Goal: Task Accomplishment & Management: Manage account settings

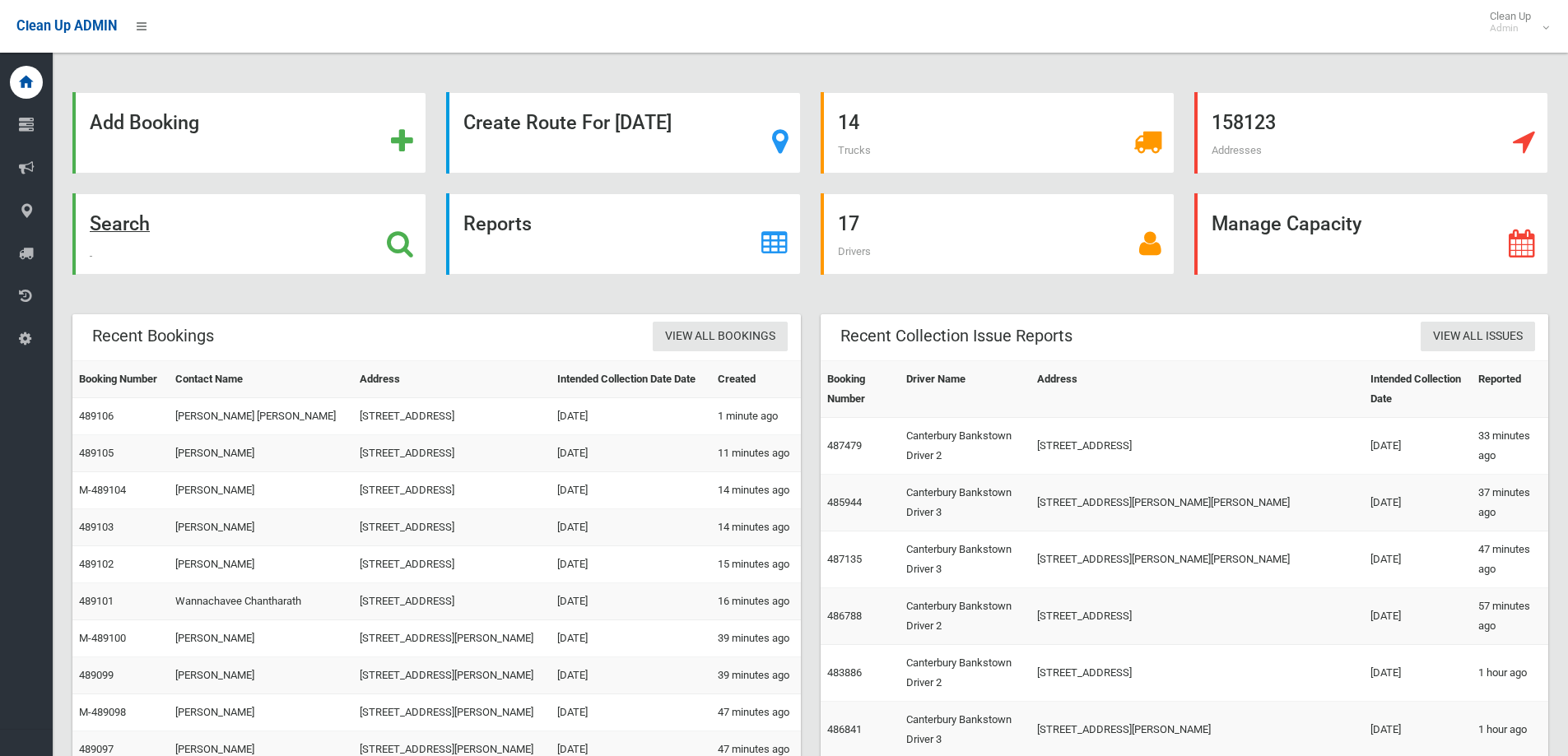
click at [129, 235] on strong "Search" at bounding box center [120, 224] width 60 height 23
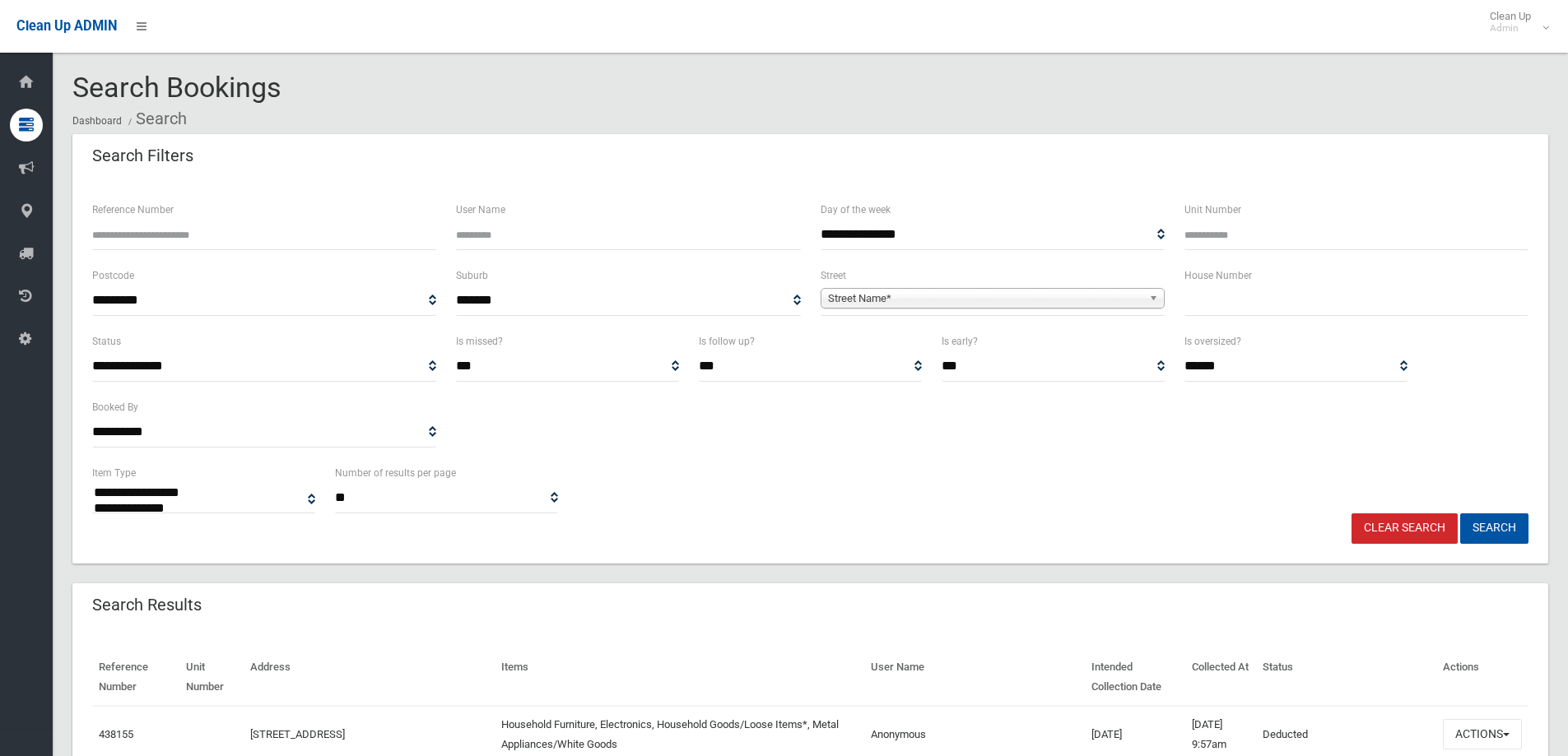
select select
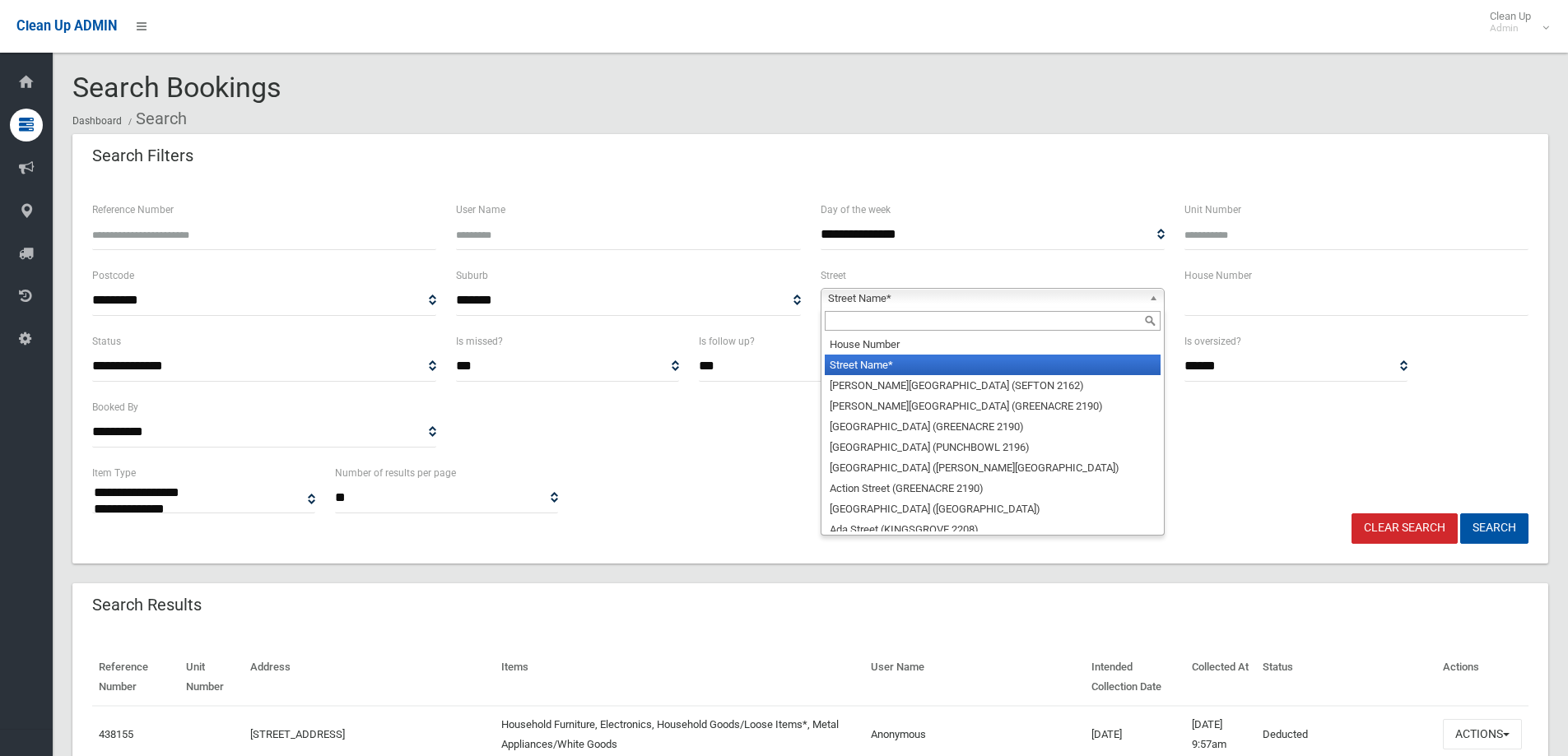
click at [940, 304] on span "Street Name*" at bounding box center [985, 298] width 315 height 20
click at [940, 324] on input "text" at bounding box center [993, 321] width 336 height 20
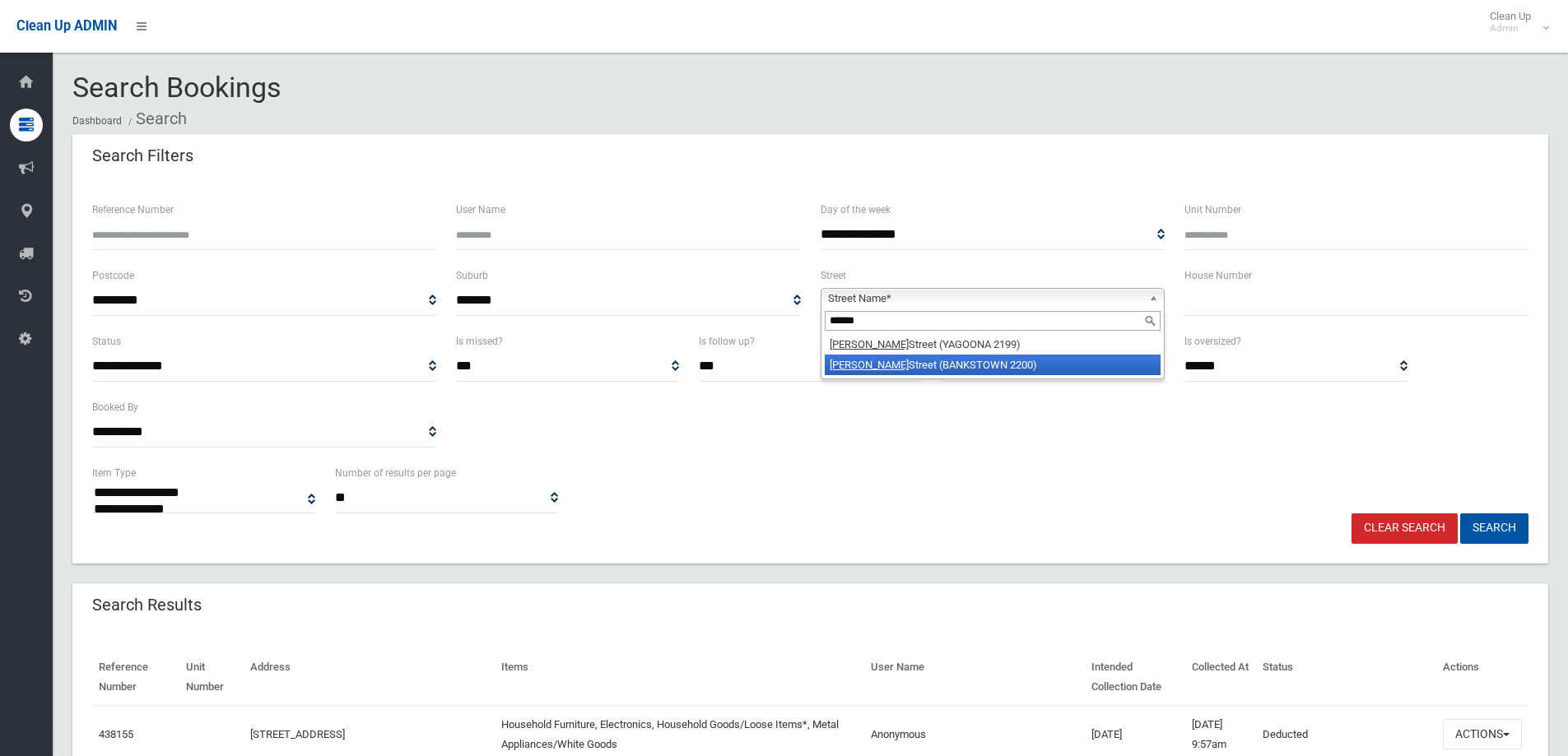
type input "******"
click at [940, 363] on li "Dutton Street (BANKSTOWN 2200)" at bounding box center [993, 365] width 336 height 21
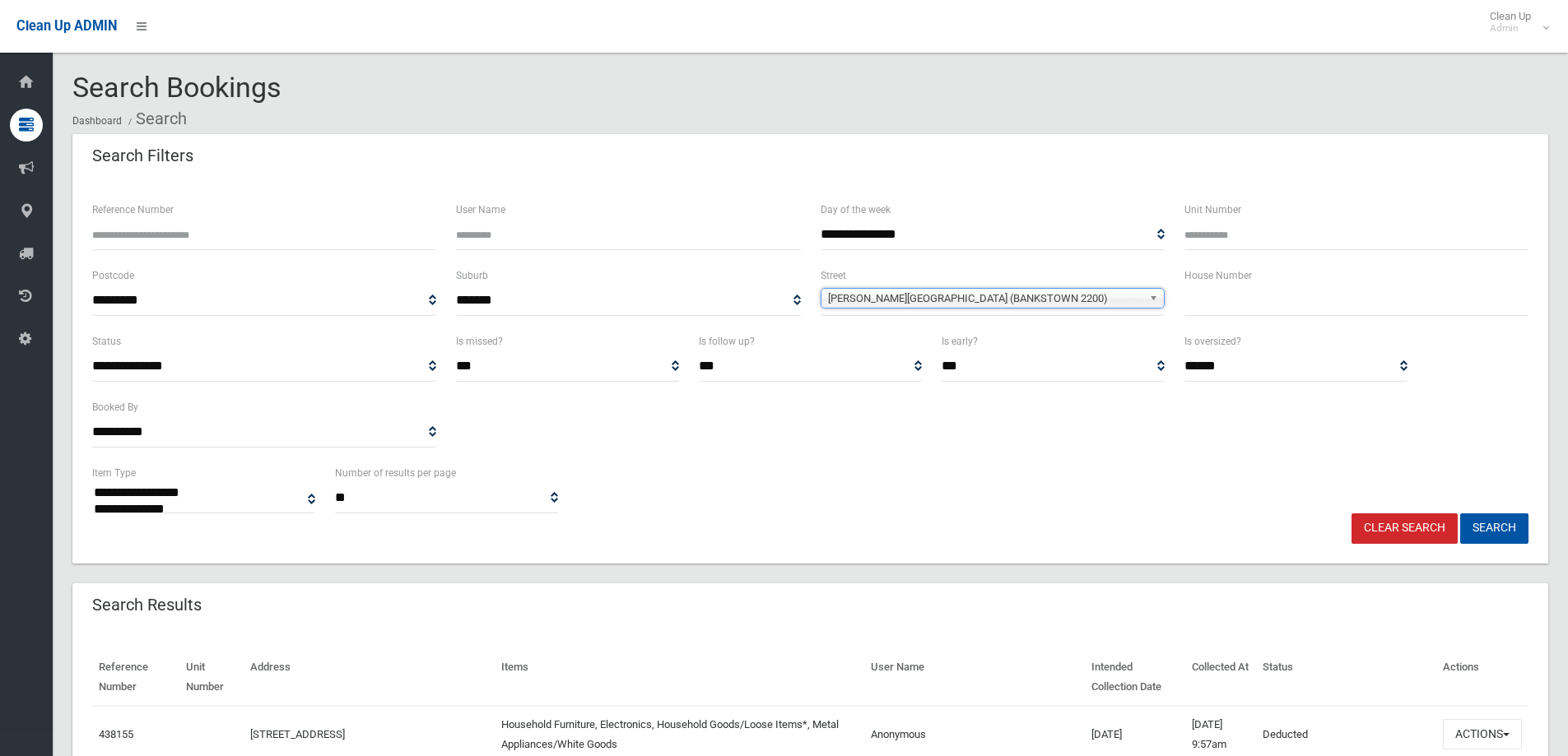
click at [1246, 303] on input "text" at bounding box center [1356, 301] width 344 height 31
type input "**"
click at [1460, 513] on button "Search" at bounding box center [1494, 529] width 68 height 31
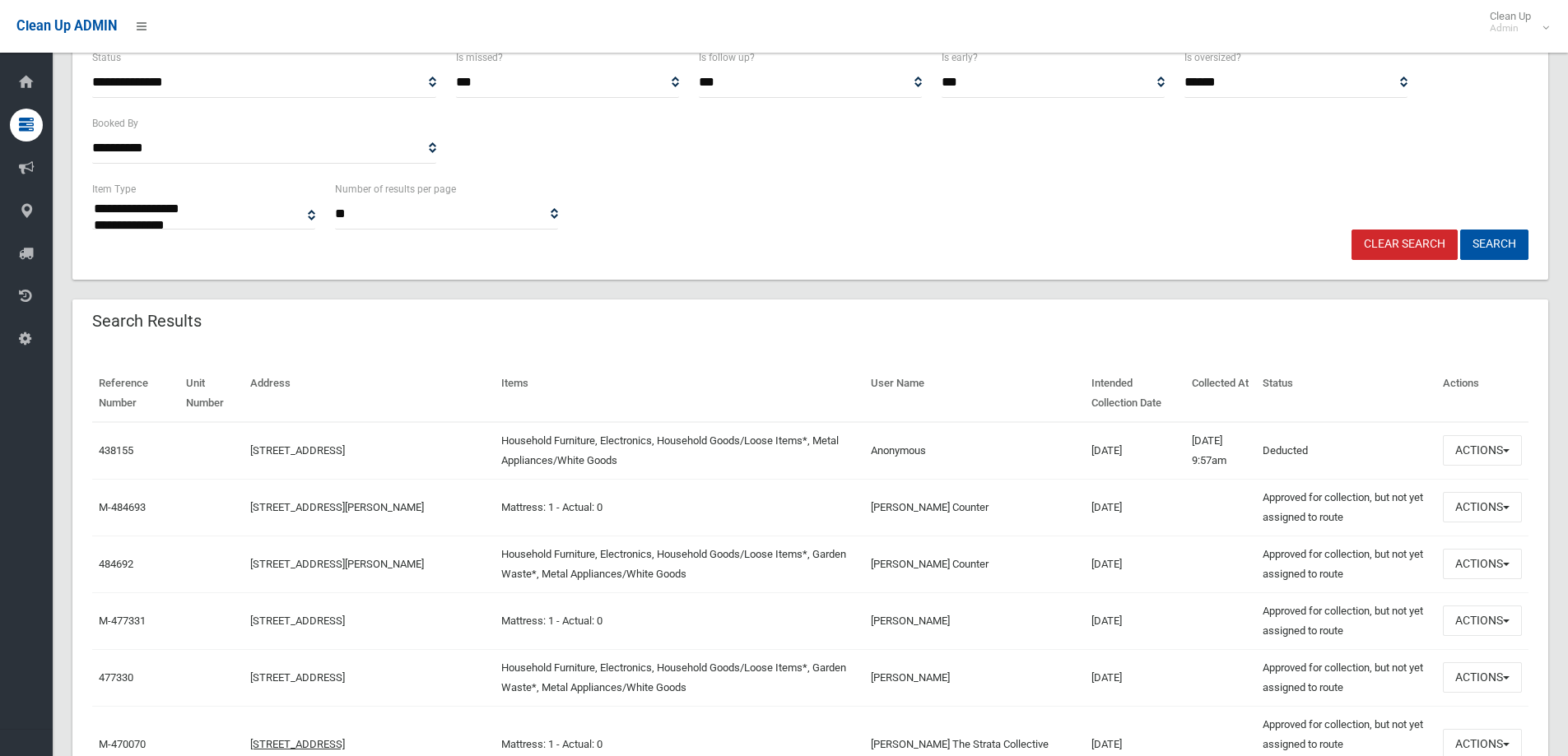
scroll to position [329, 0]
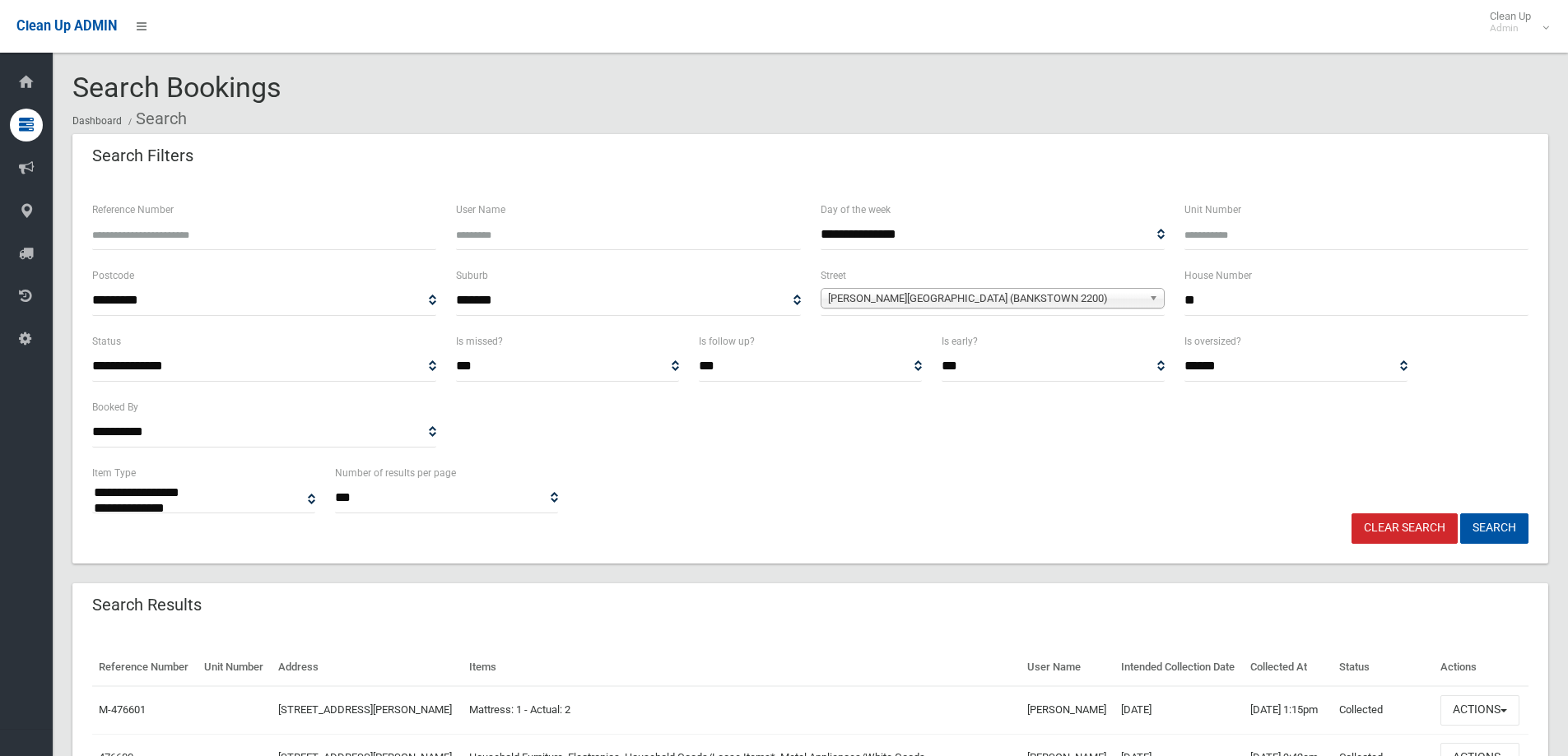
select select
drag, startPoint x: 1426, startPoint y: 530, endPoint x: 1424, endPoint y: 518, distance: 12.2
click at [1425, 531] on link "Clear Search" at bounding box center [1404, 529] width 106 height 31
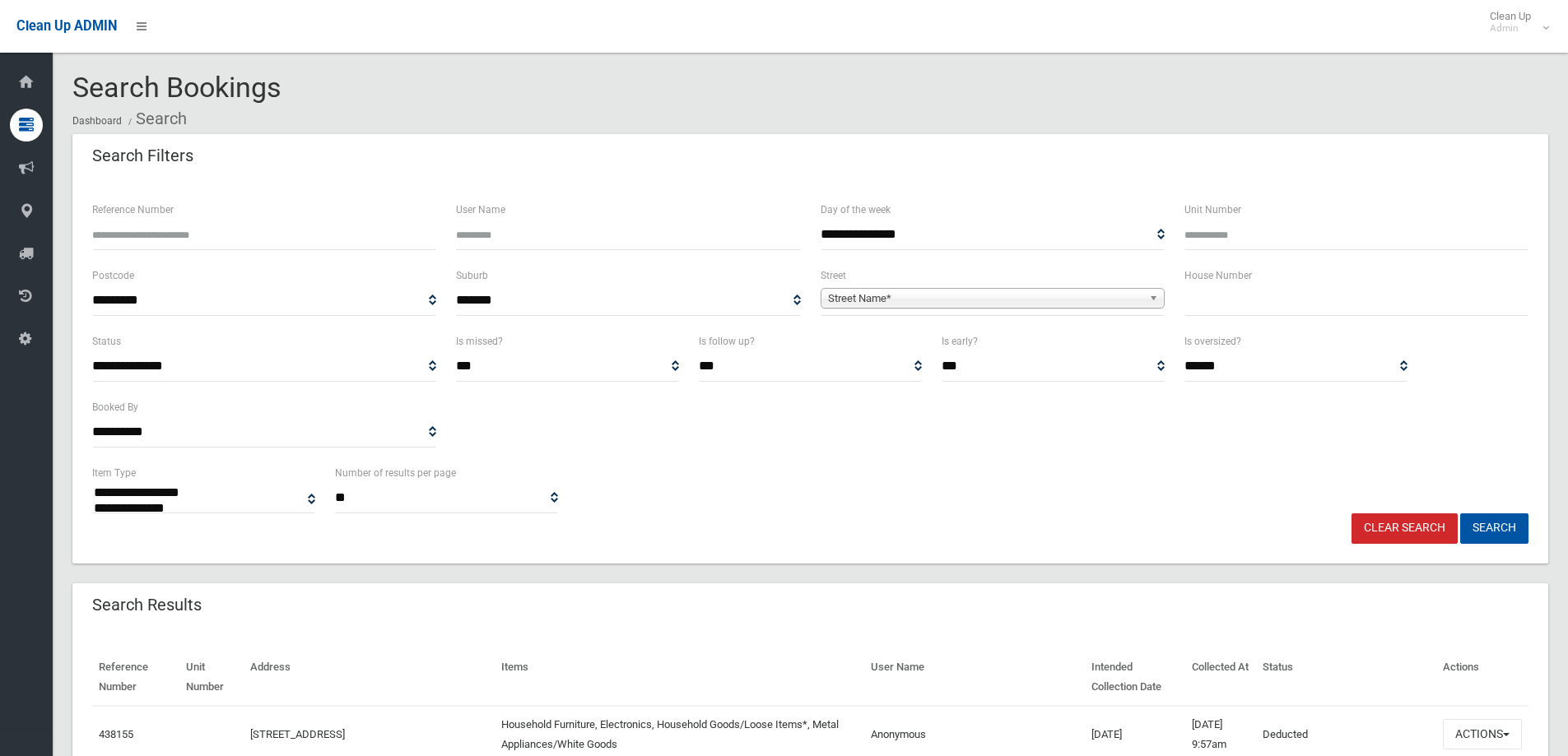
select select
click at [236, 228] on input "Reference Number" at bounding box center [264, 235] width 344 height 31
type input "******"
click at [1501, 522] on button "Search" at bounding box center [1494, 529] width 68 height 31
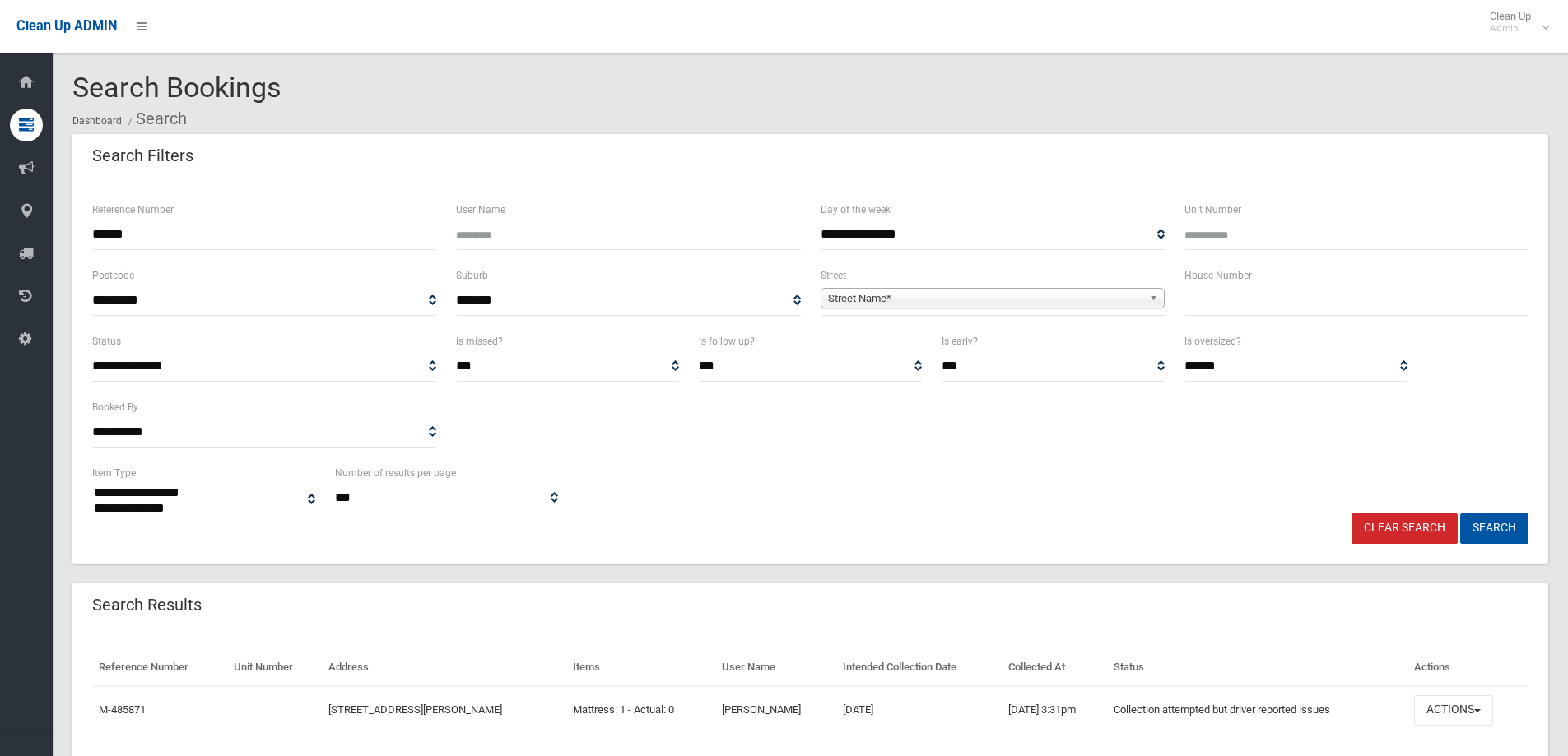
select select
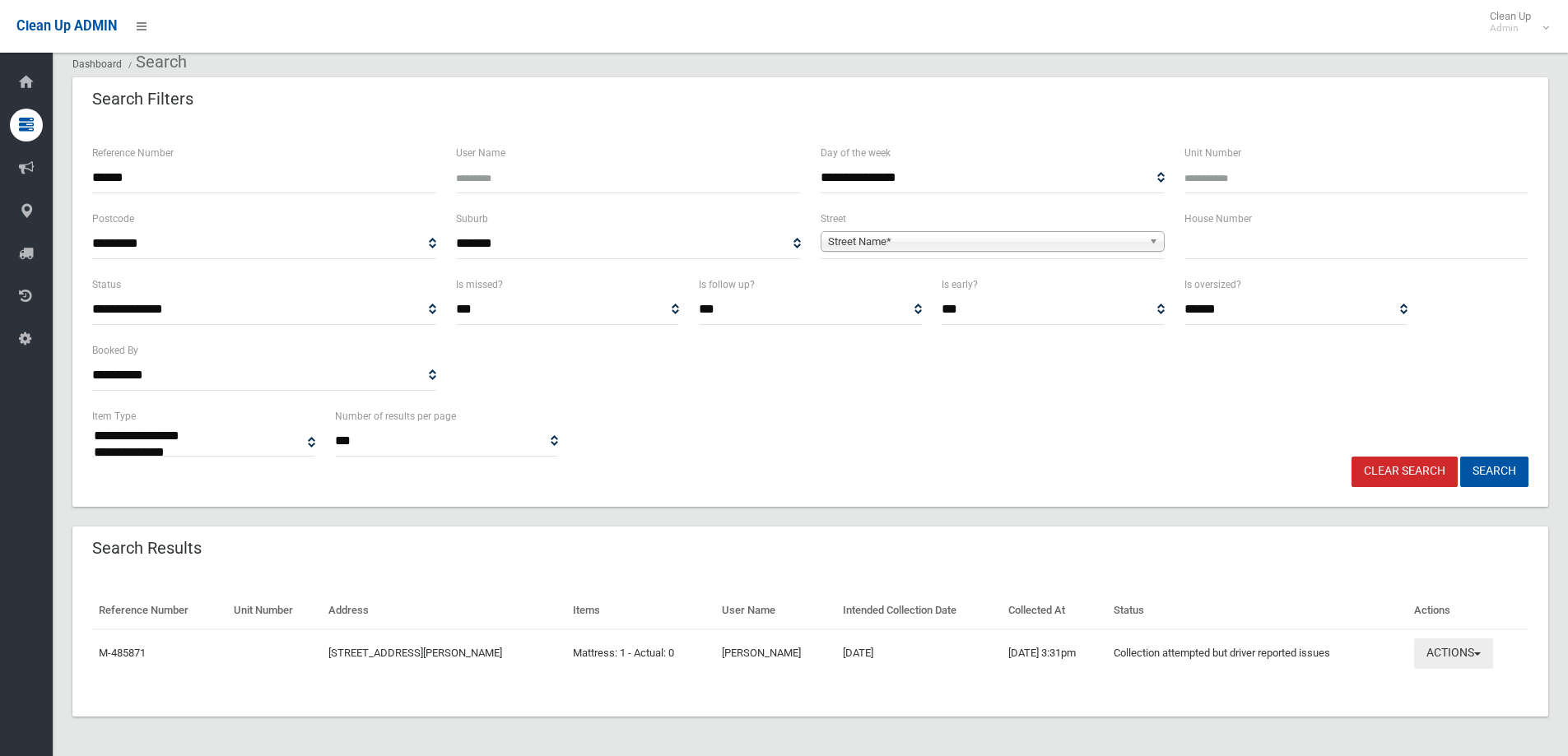
click at [1455, 665] on button "Actions" at bounding box center [1454, 654] width 79 height 31
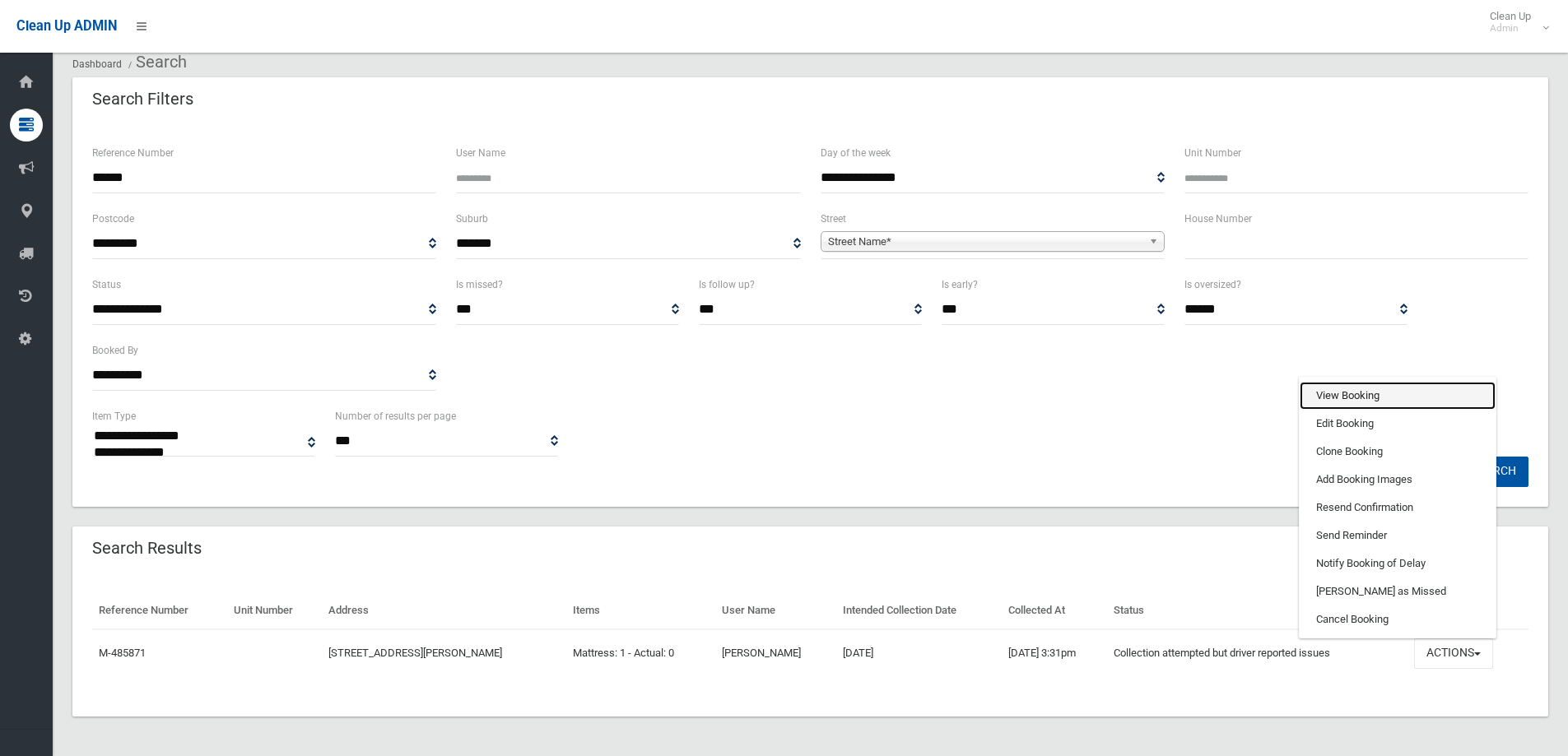
click at [1374, 387] on link "View Booking" at bounding box center [1398, 396] width 196 height 28
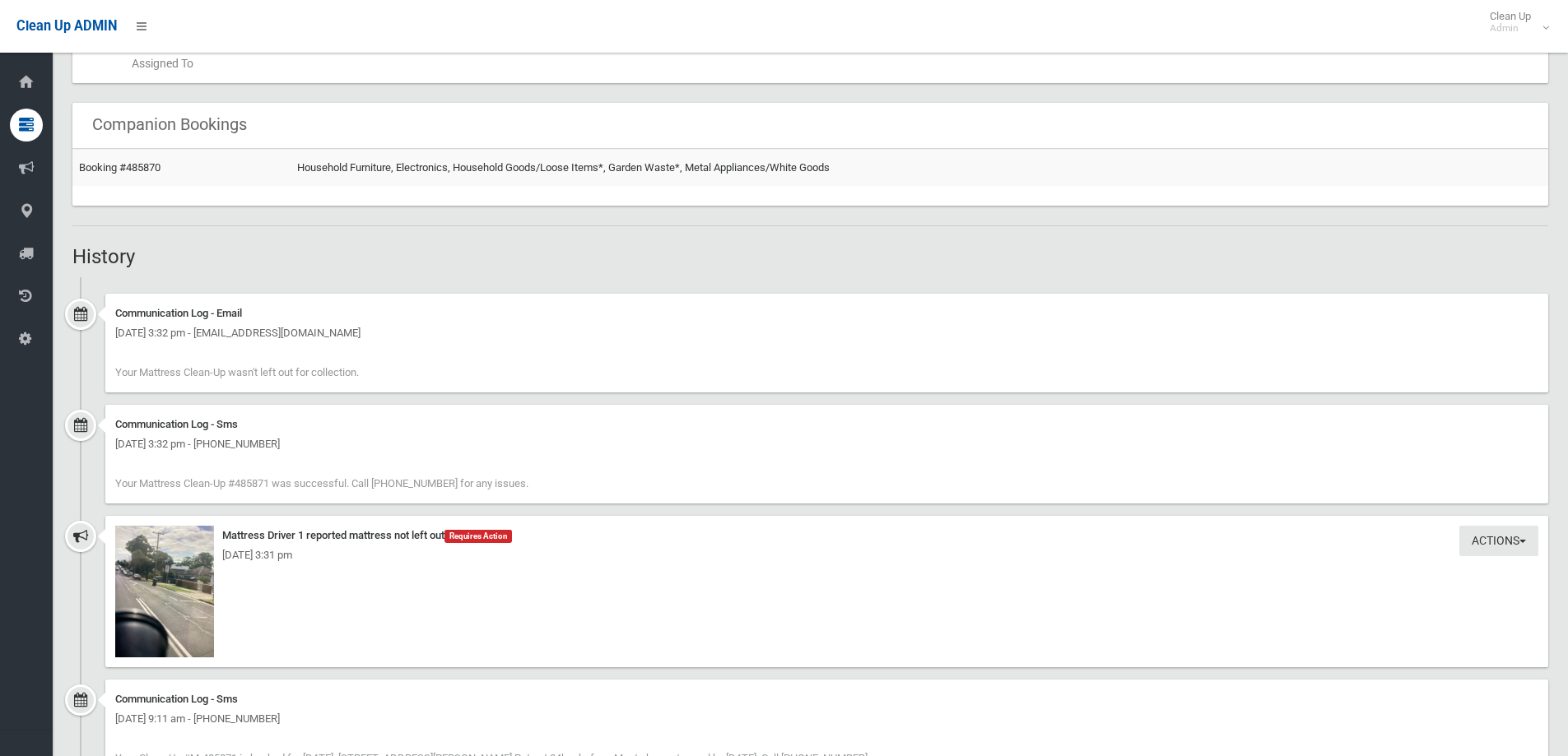
scroll to position [1152, 0]
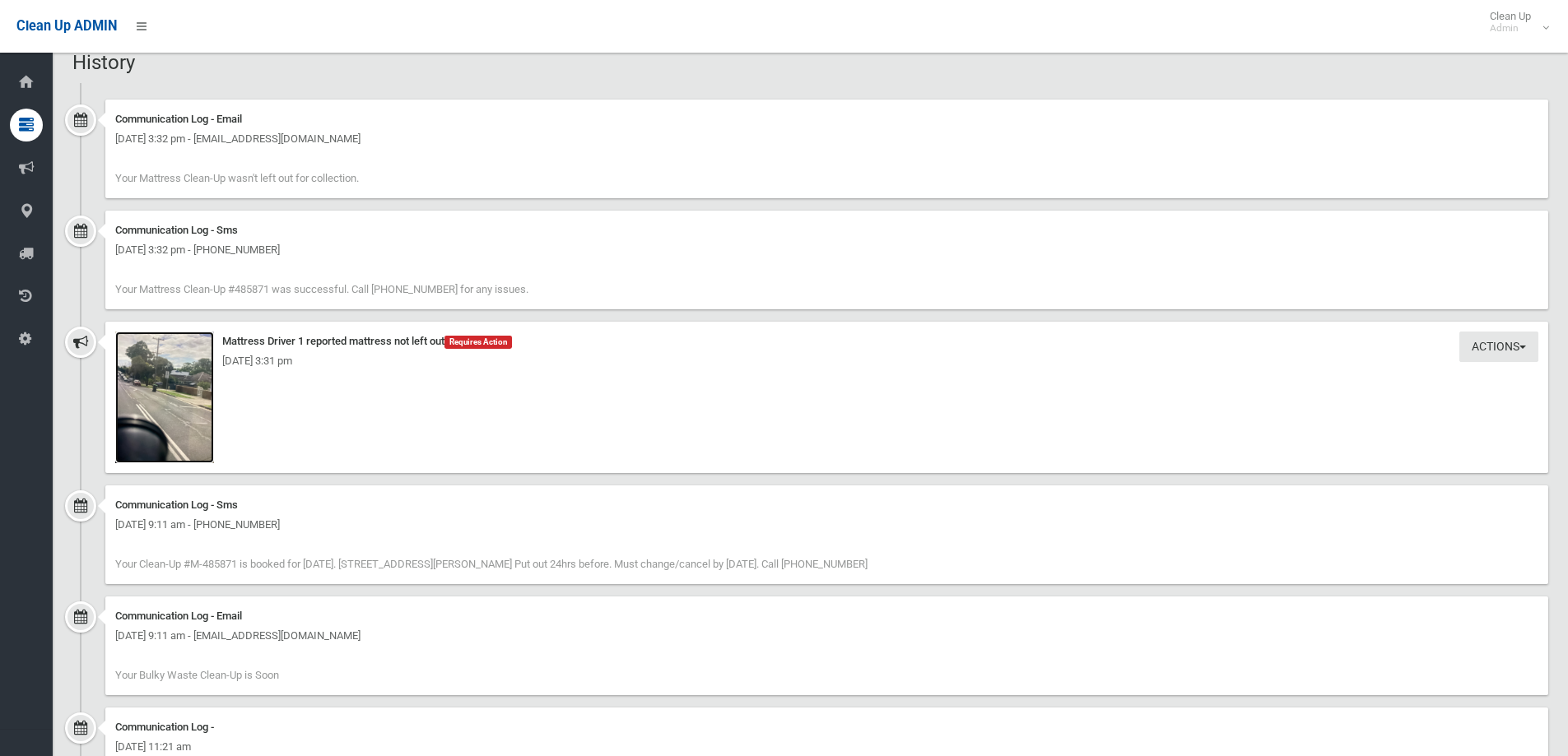
click at [183, 400] on img at bounding box center [165, 397] width 99 height 131
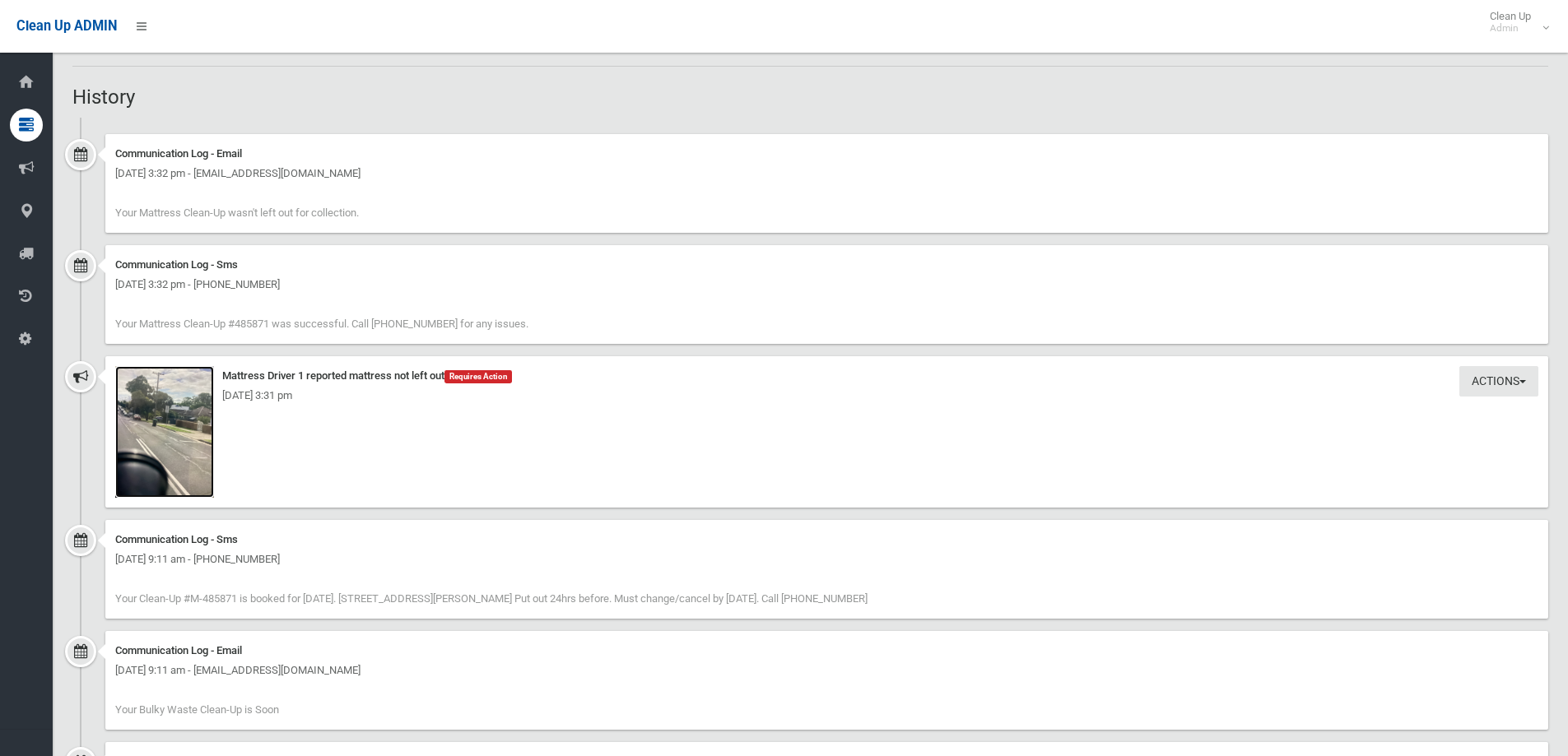
scroll to position [1080, 0]
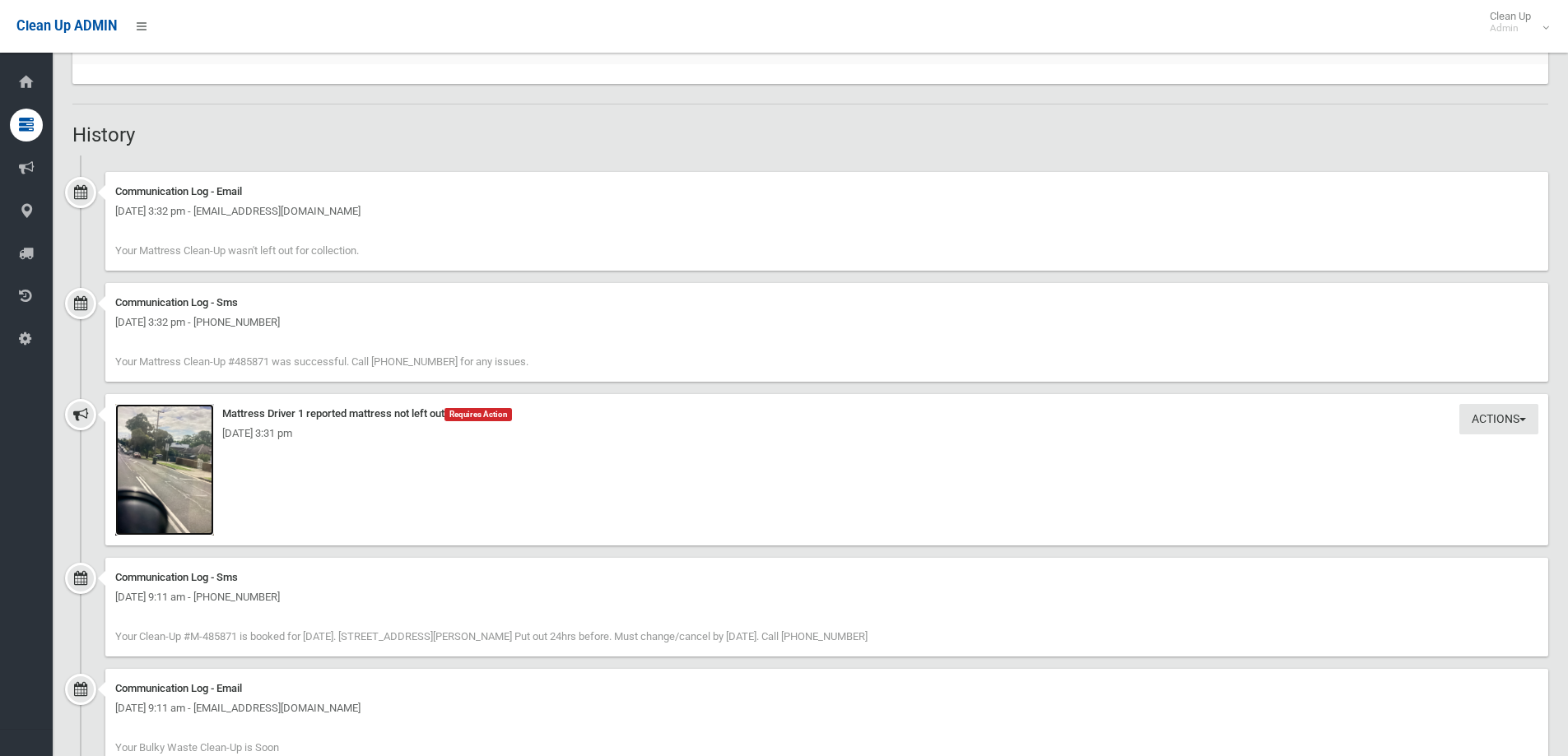
click at [175, 494] on img at bounding box center [165, 470] width 99 height 131
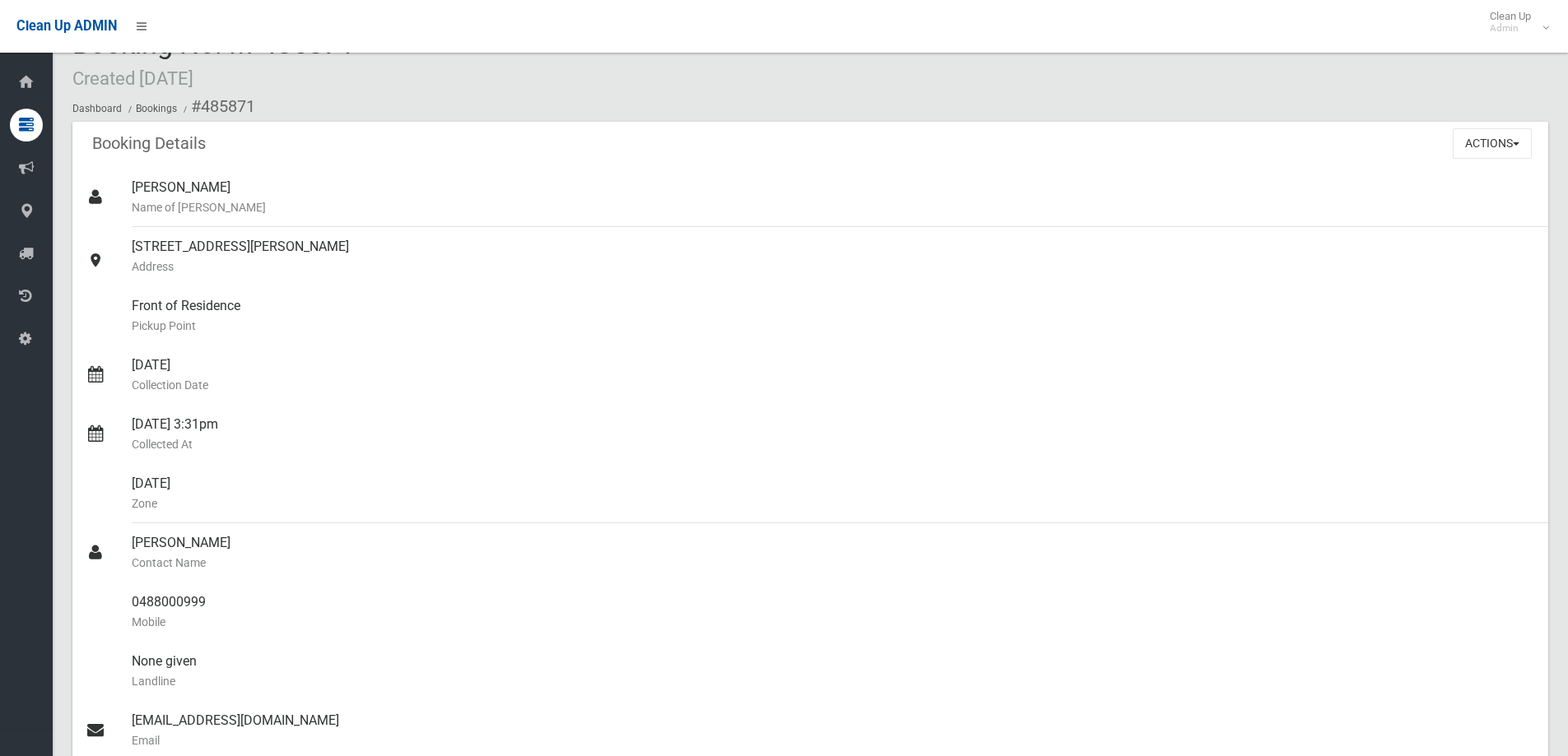
scroll to position [0, 0]
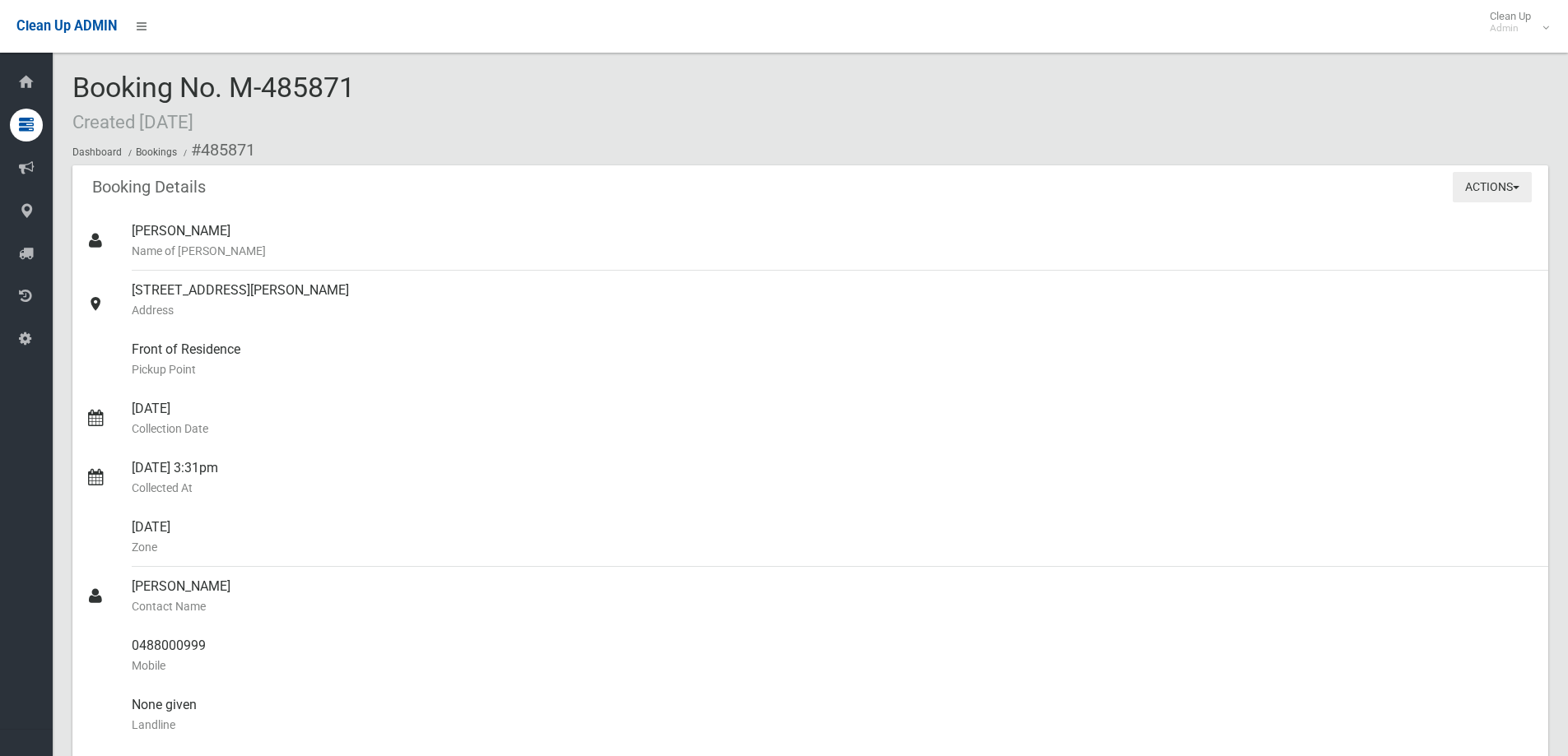
click at [1510, 184] on button "Actions" at bounding box center [1492, 187] width 79 height 31
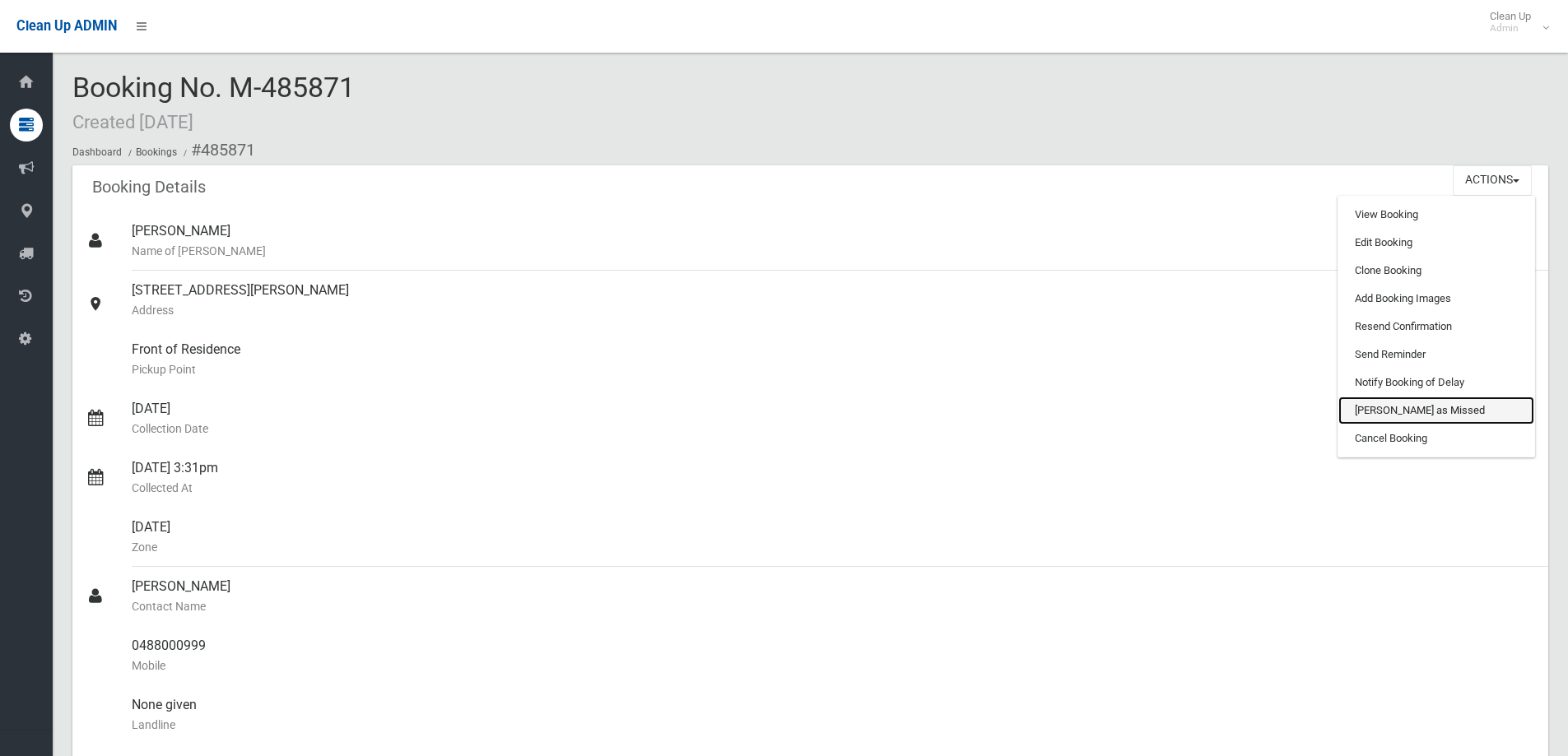
click at [1381, 418] on link "[PERSON_NAME] as Missed" at bounding box center [1437, 410] width 196 height 28
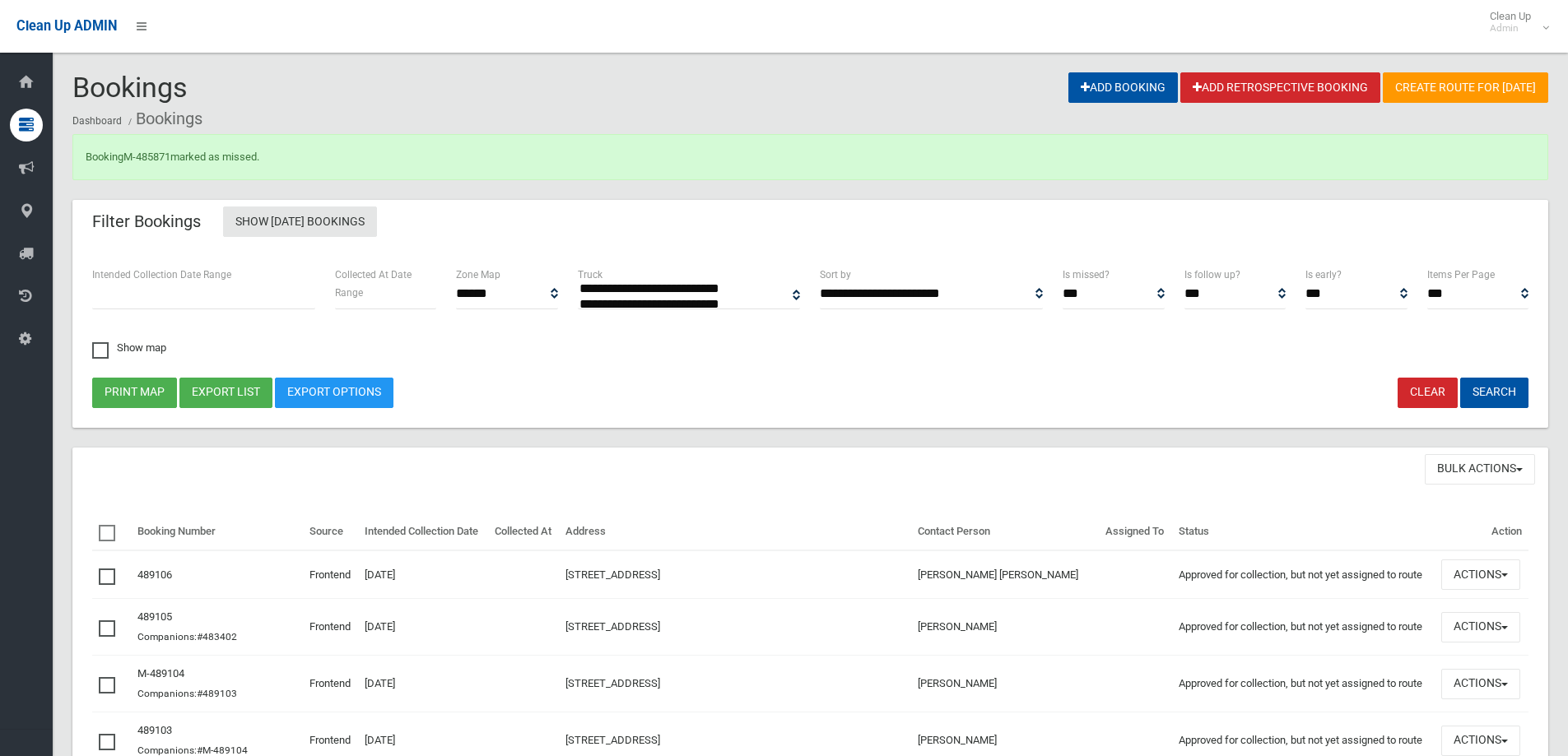
select select
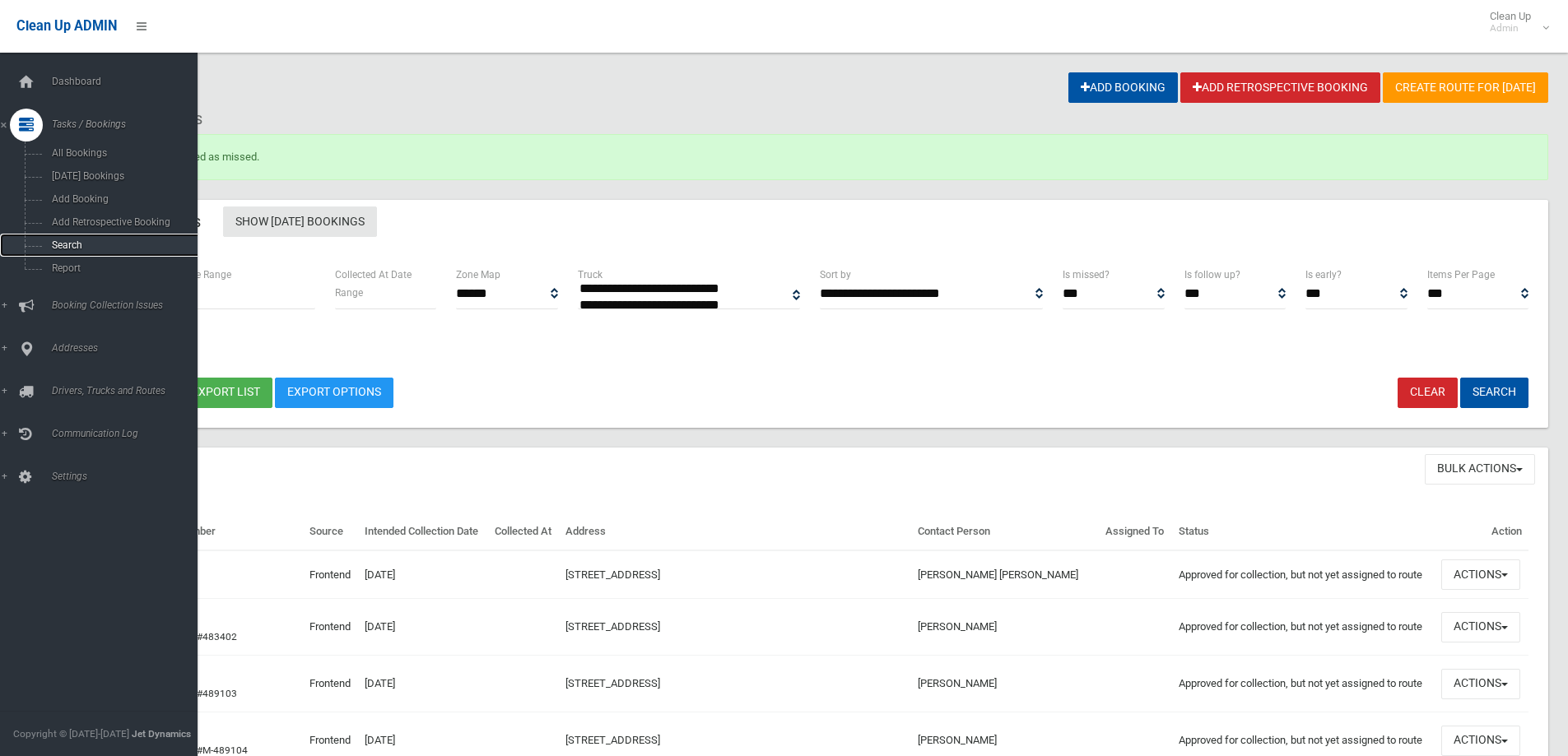
click at [71, 250] on span "Search" at bounding box center [121, 245] width 149 height 12
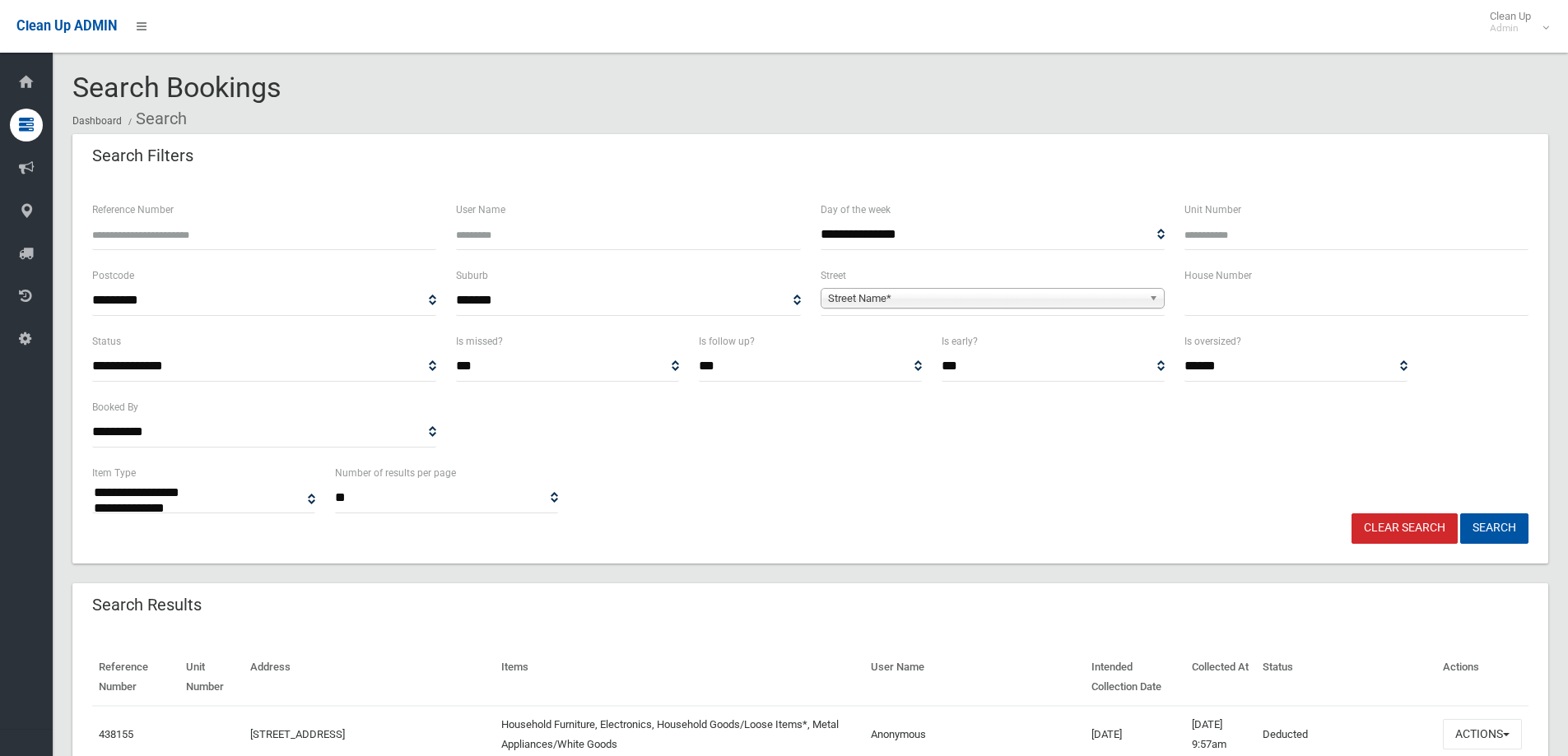
select select
click at [171, 222] on input "Reference Number" at bounding box center [264, 235] width 344 height 31
type input "*******"
click at [1496, 528] on button "Search" at bounding box center [1494, 529] width 68 height 31
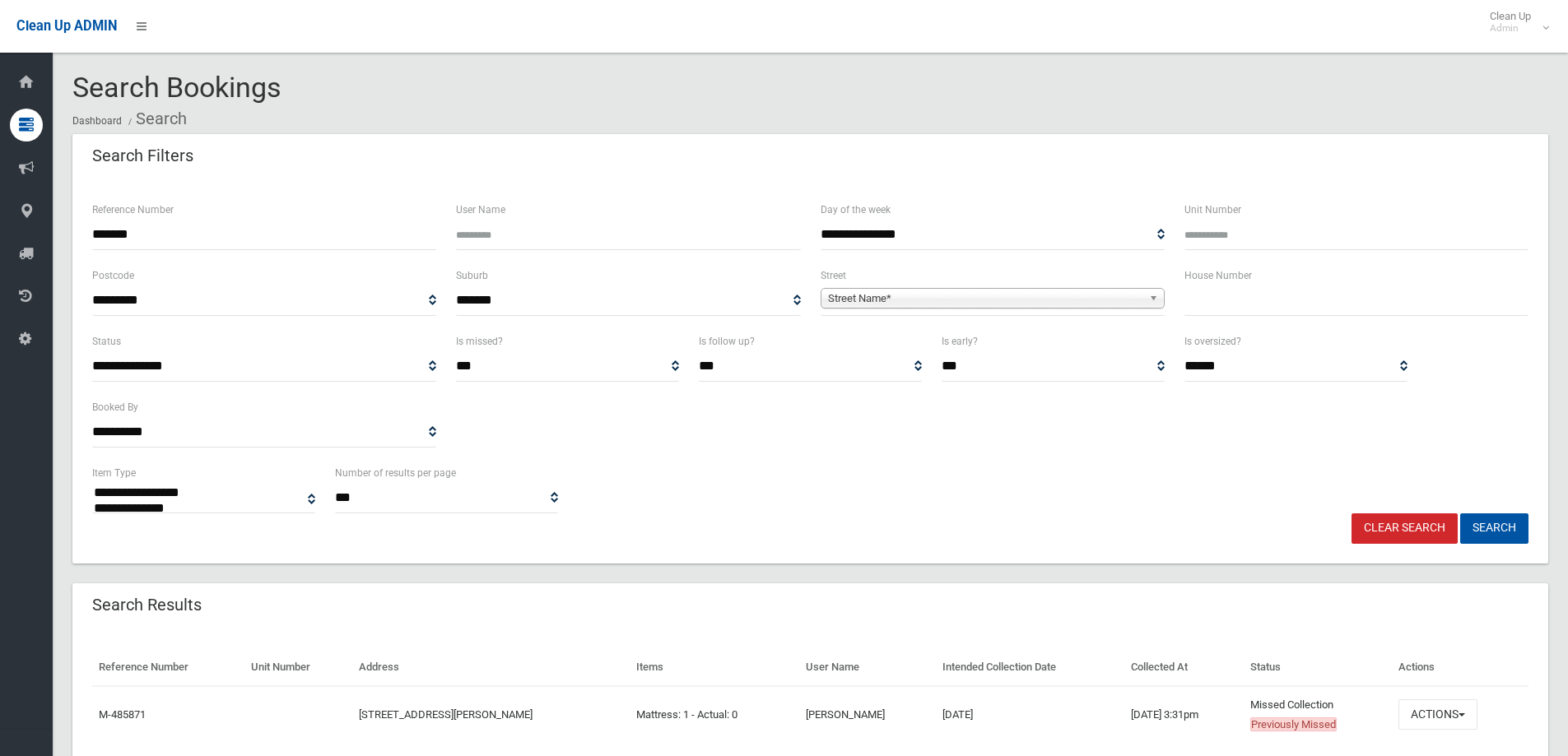
select select
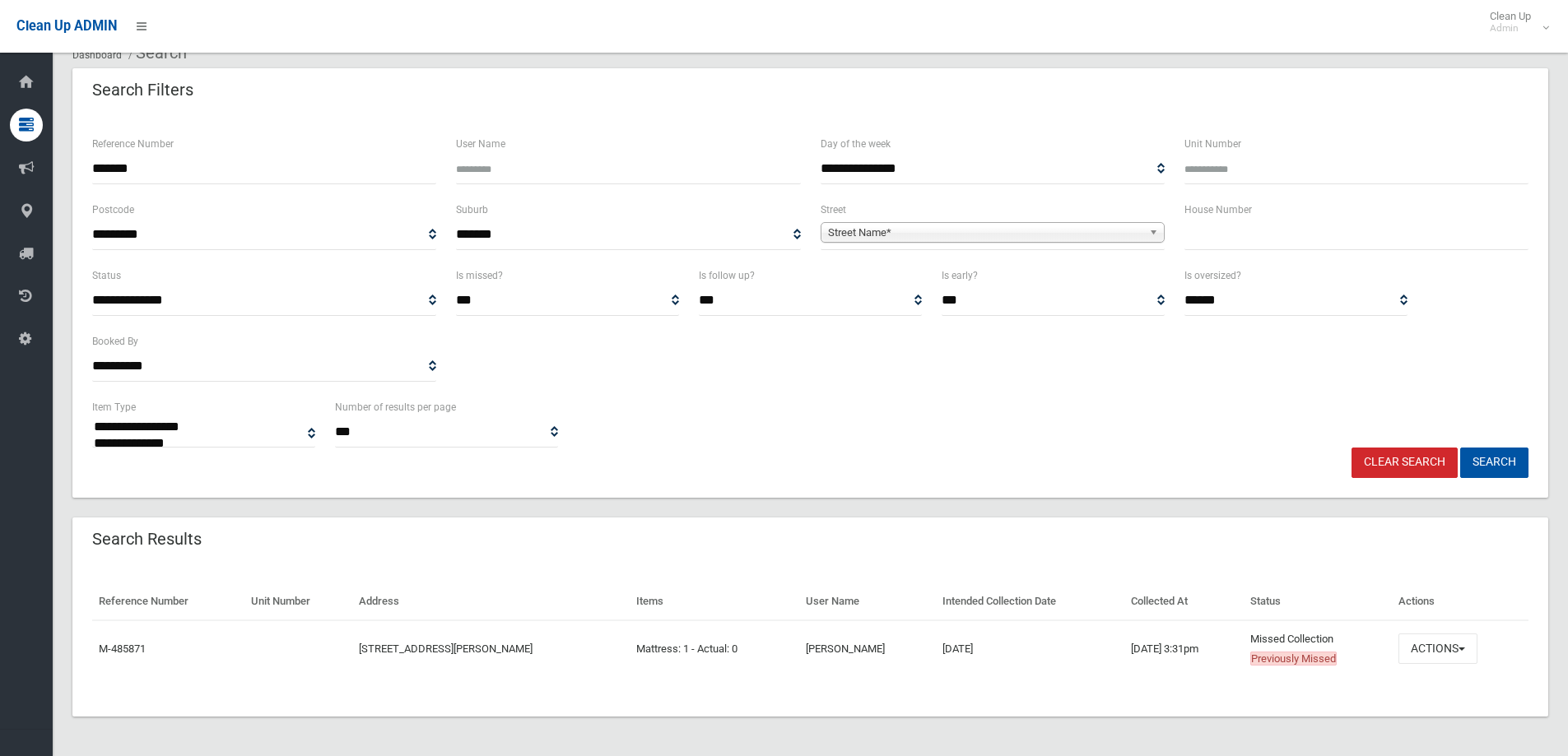
click at [162, 173] on input "*******" at bounding box center [264, 169] width 344 height 31
click at [102, 170] on input "*******" at bounding box center [264, 169] width 344 height 31
type input "******"
click at [1494, 473] on button "Search" at bounding box center [1494, 463] width 68 height 31
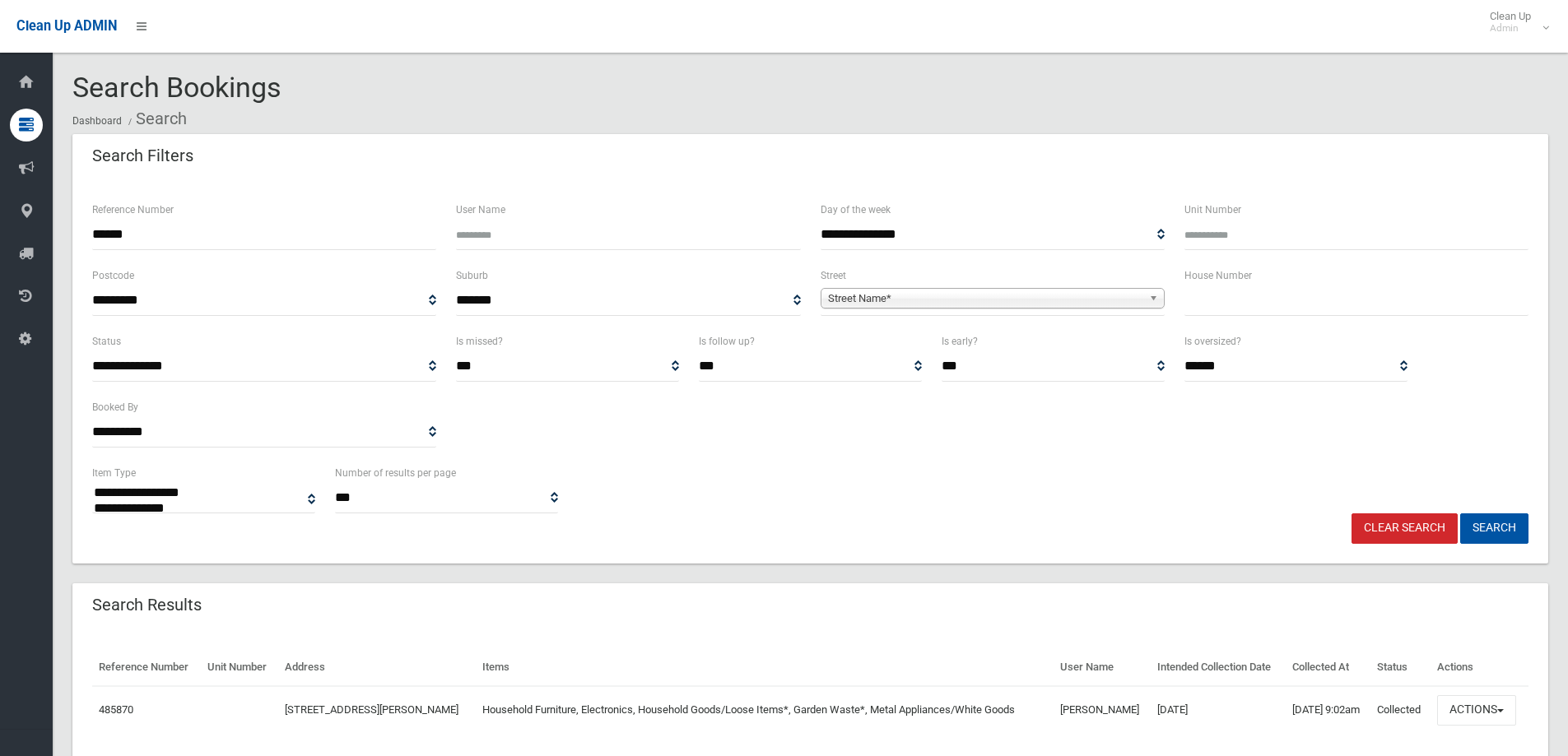
select select
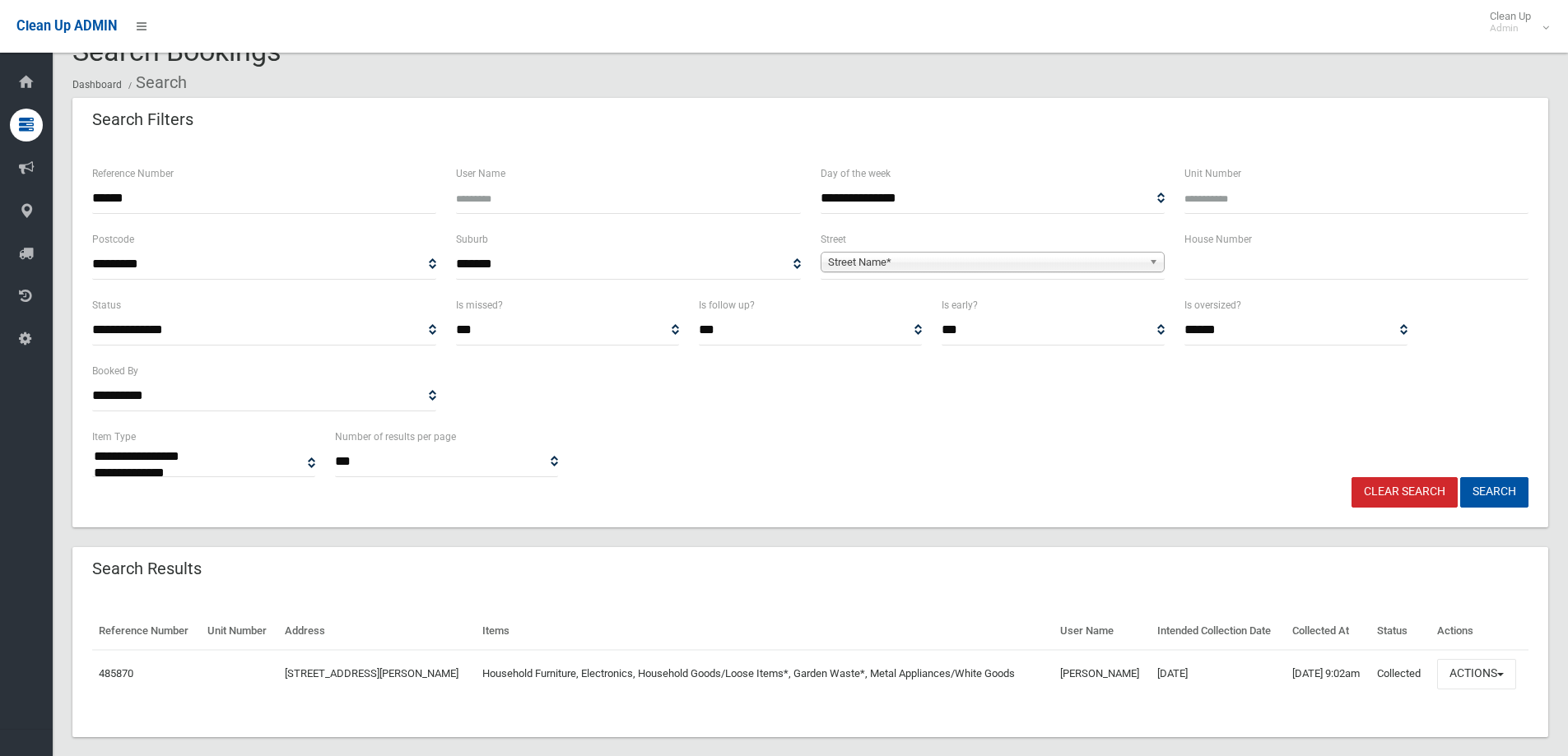
scroll to position [57, 0]
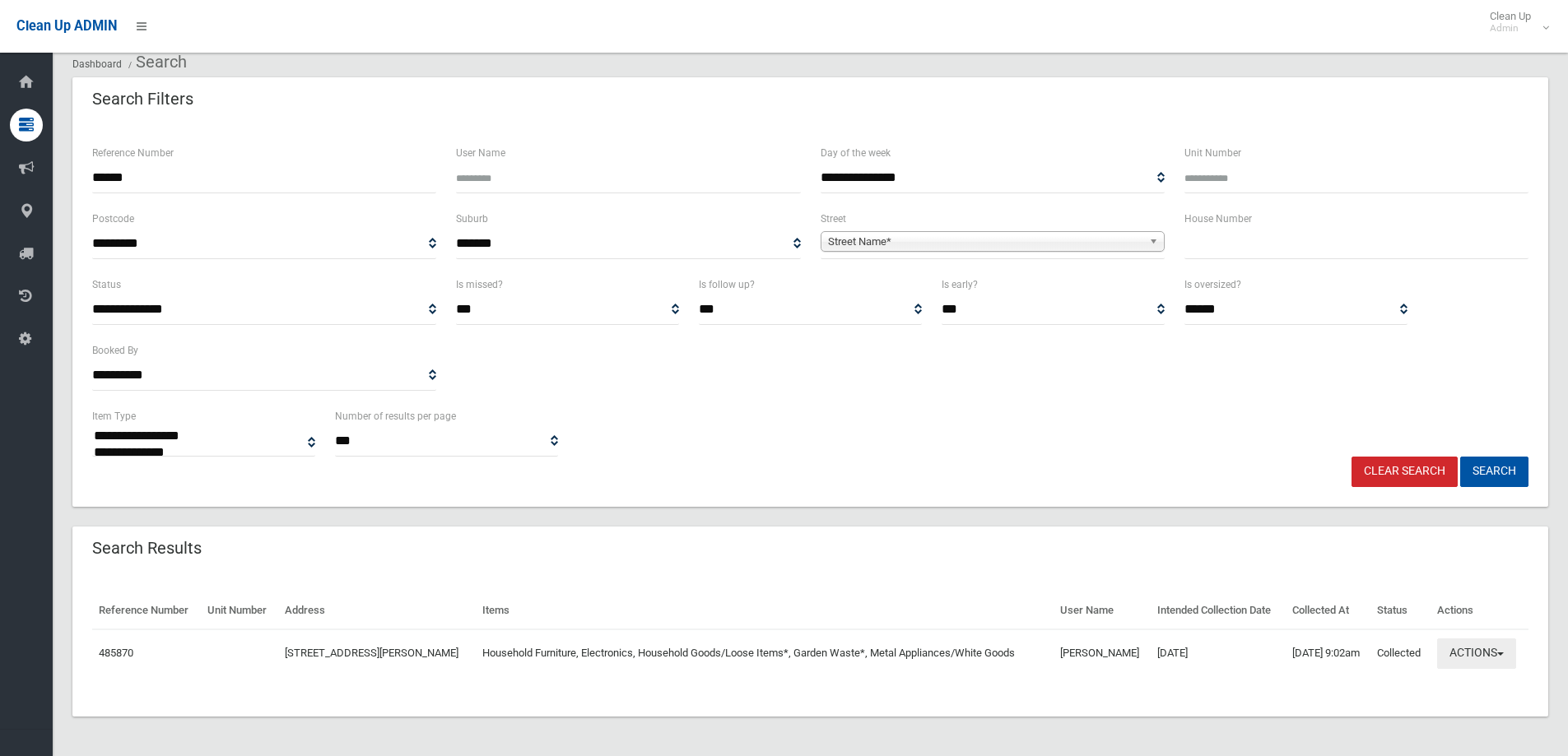
click at [1476, 654] on button "Actions" at bounding box center [1477, 654] width 79 height 31
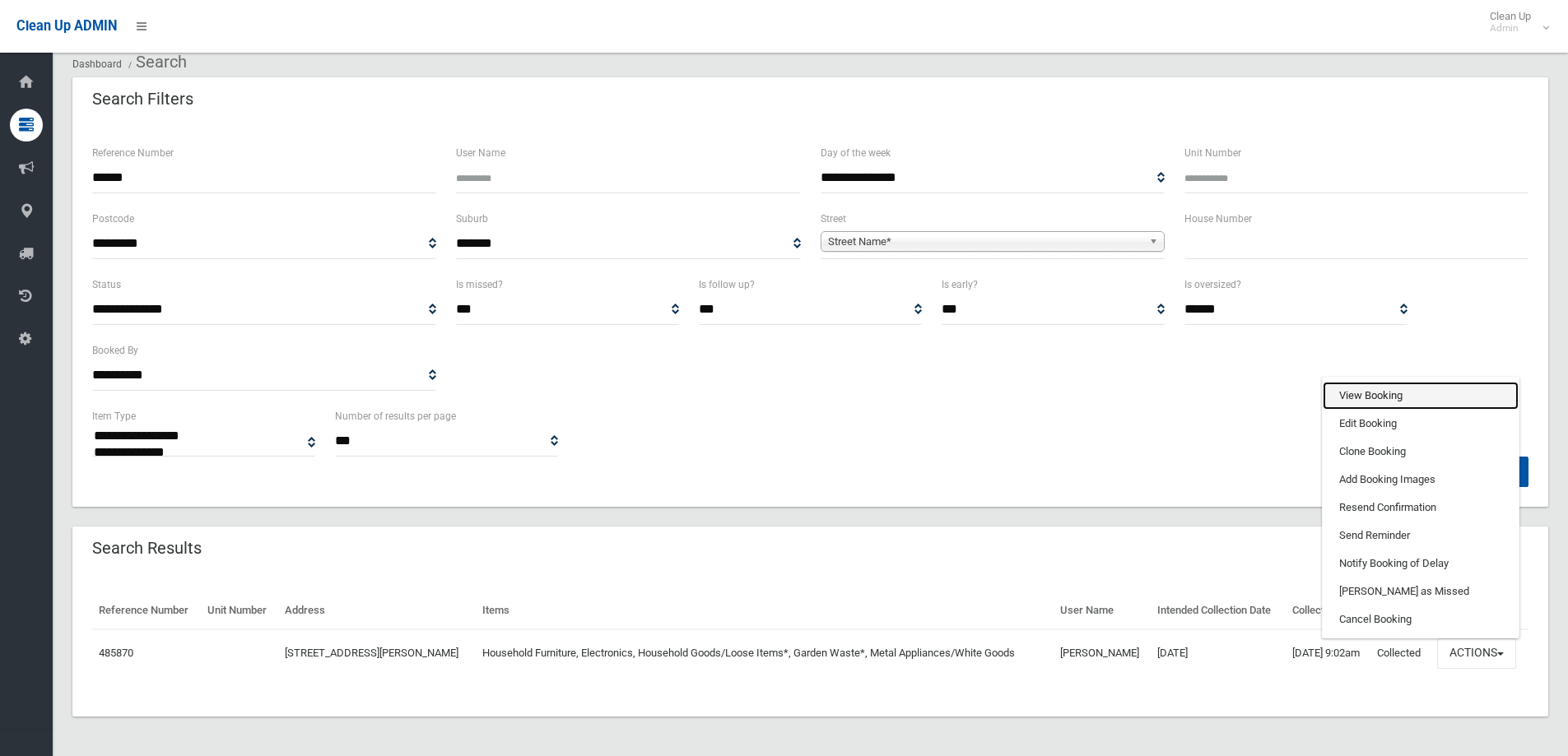
click at [1392, 403] on link "View Booking" at bounding box center [1421, 396] width 196 height 28
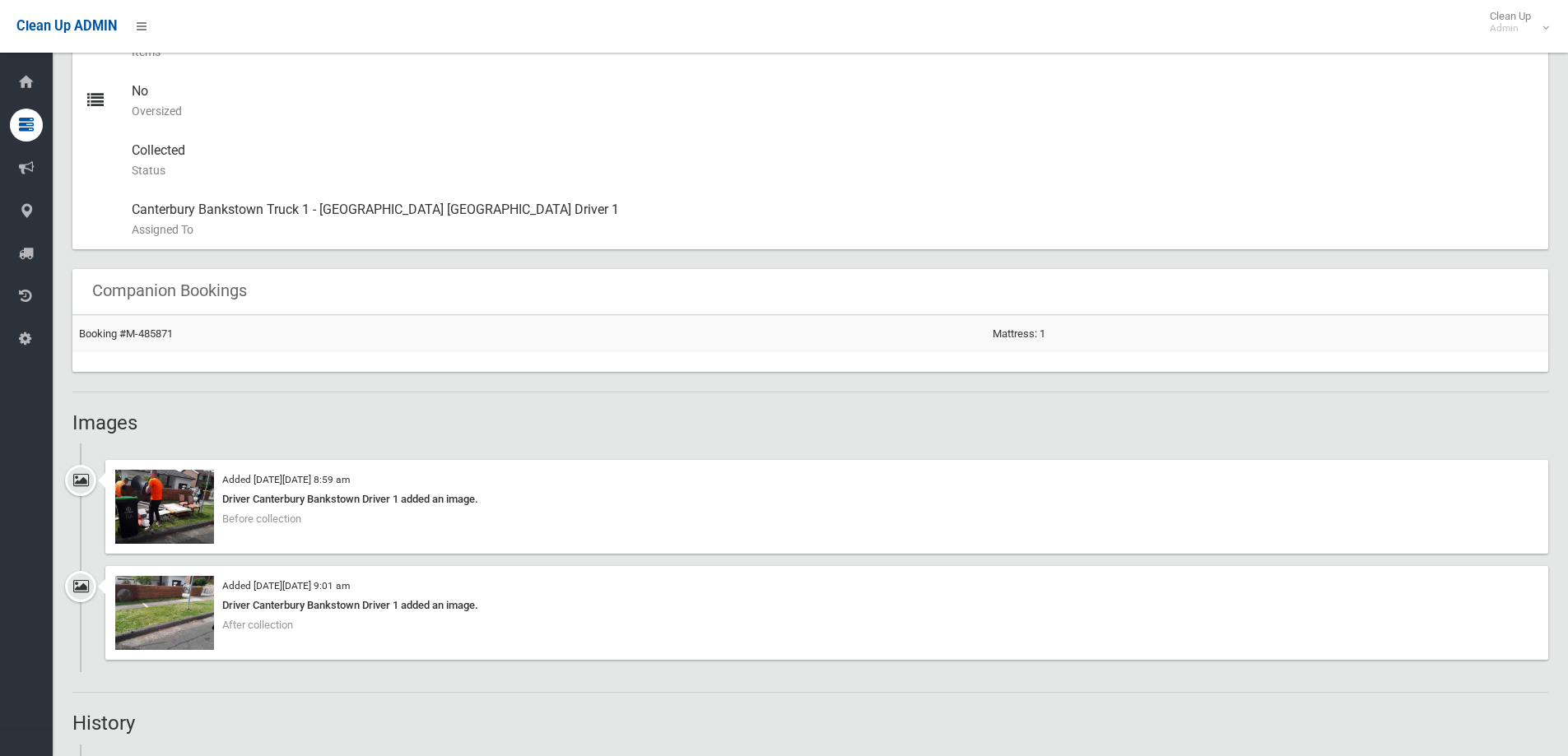
scroll to position [1070, 0]
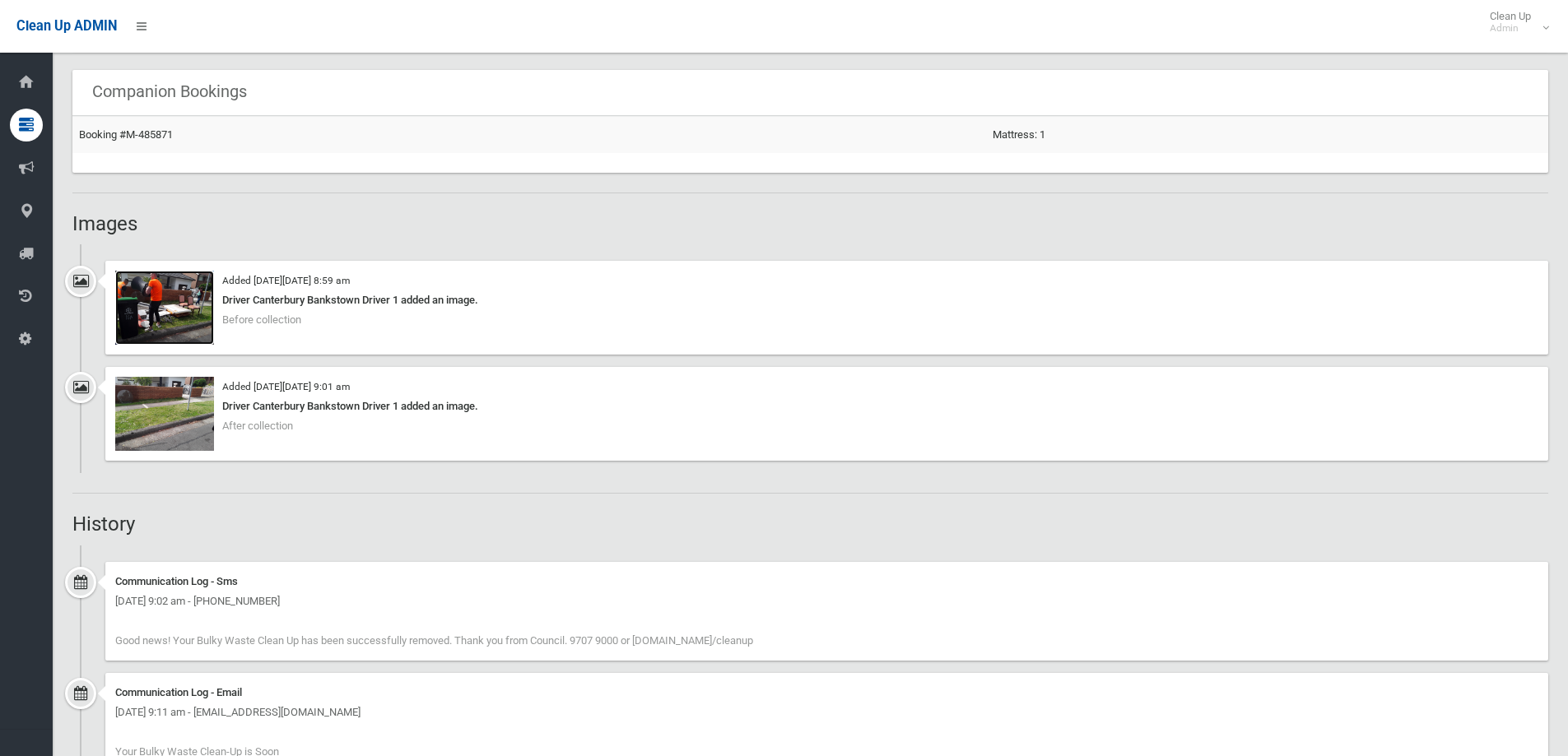
click at [185, 314] on img at bounding box center [165, 307] width 99 height 74
click at [163, 397] on img at bounding box center [165, 414] width 99 height 74
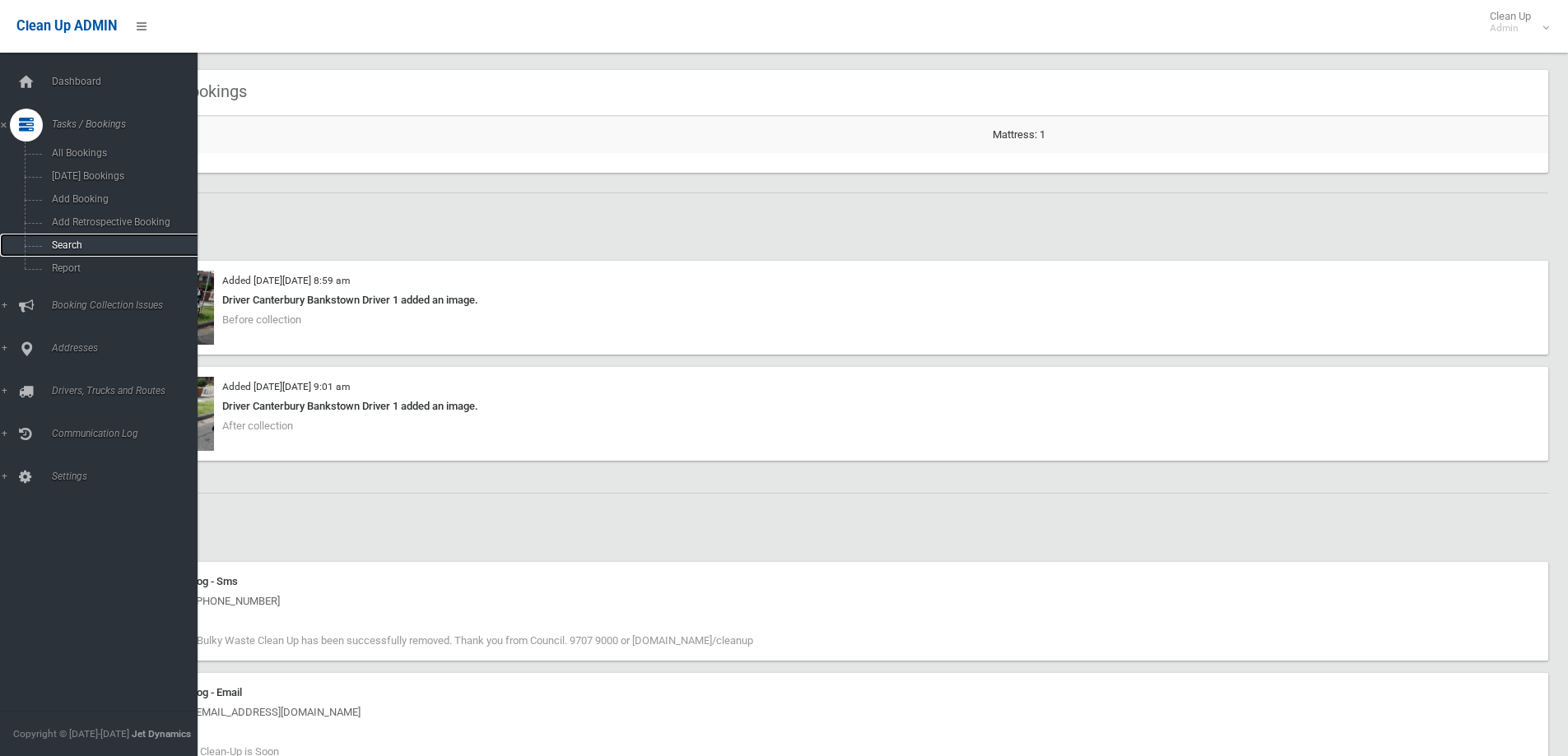
click at [77, 242] on span "Search" at bounding box center [121, 245] width 149 height 12
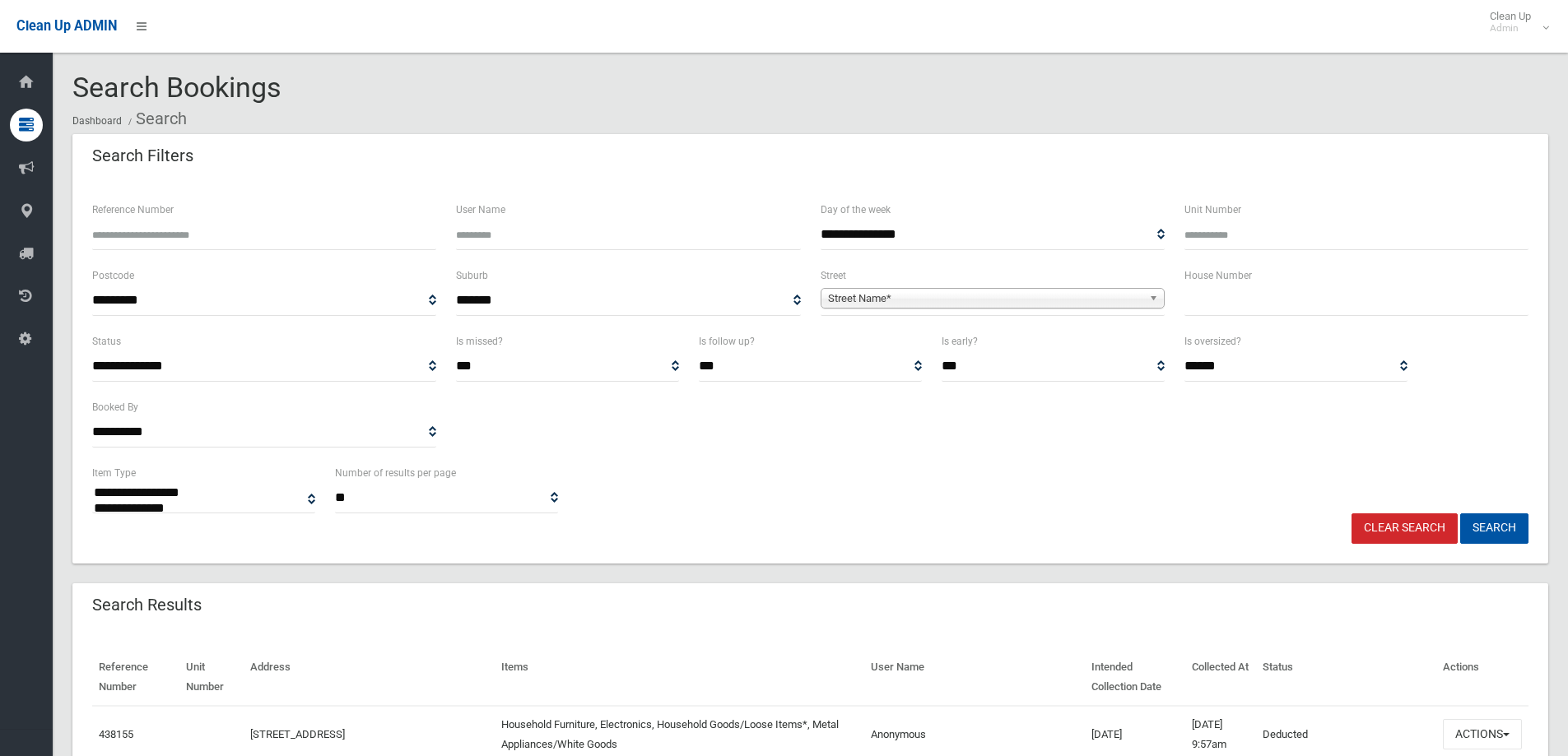
select select
click at [114, 239] on input "Reference Number" at bounding box center [264, 235] width 344 height 31
type input "******"
click at [1460, 513] on button "Search" at bounding box center [1494, 529] width 68 height 31
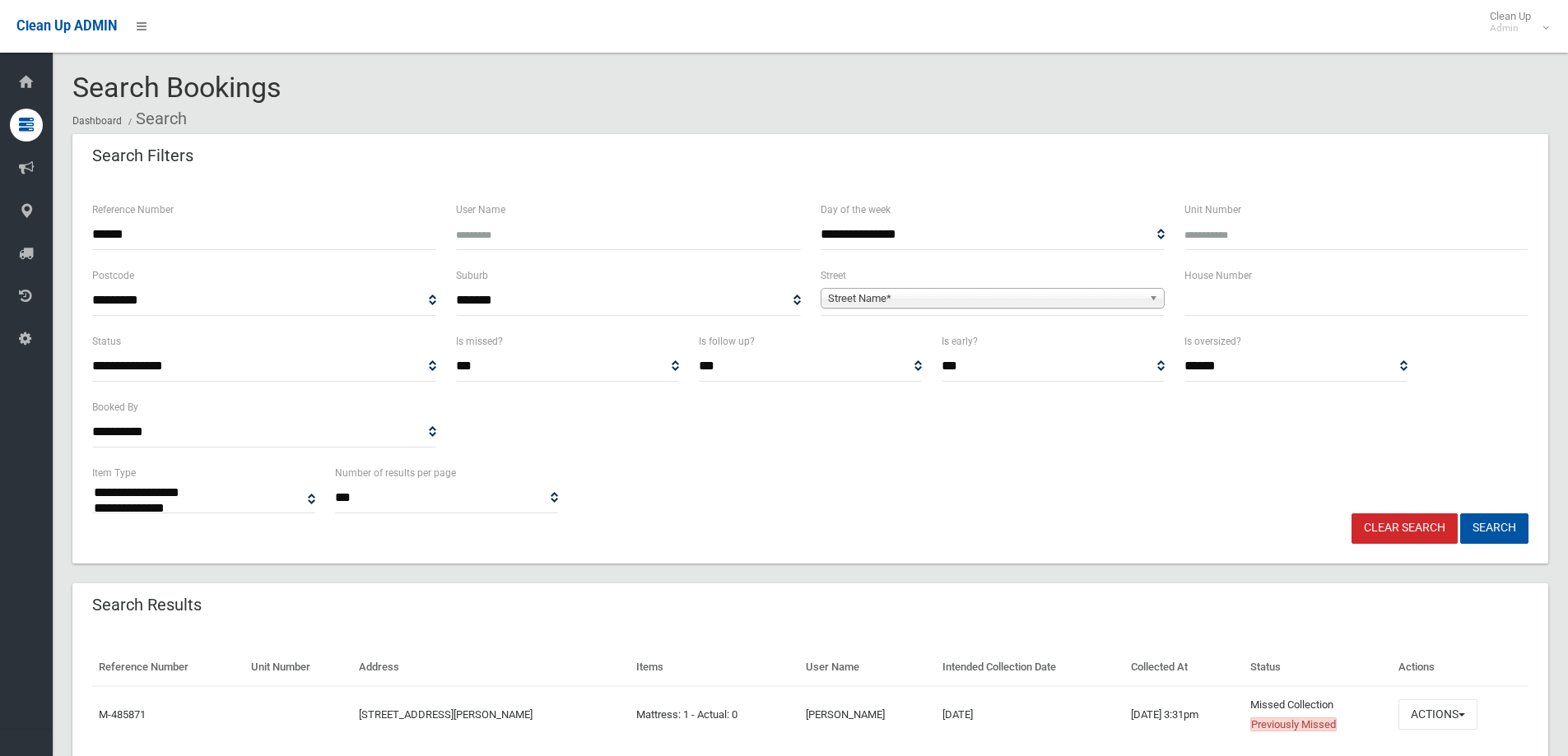
select select
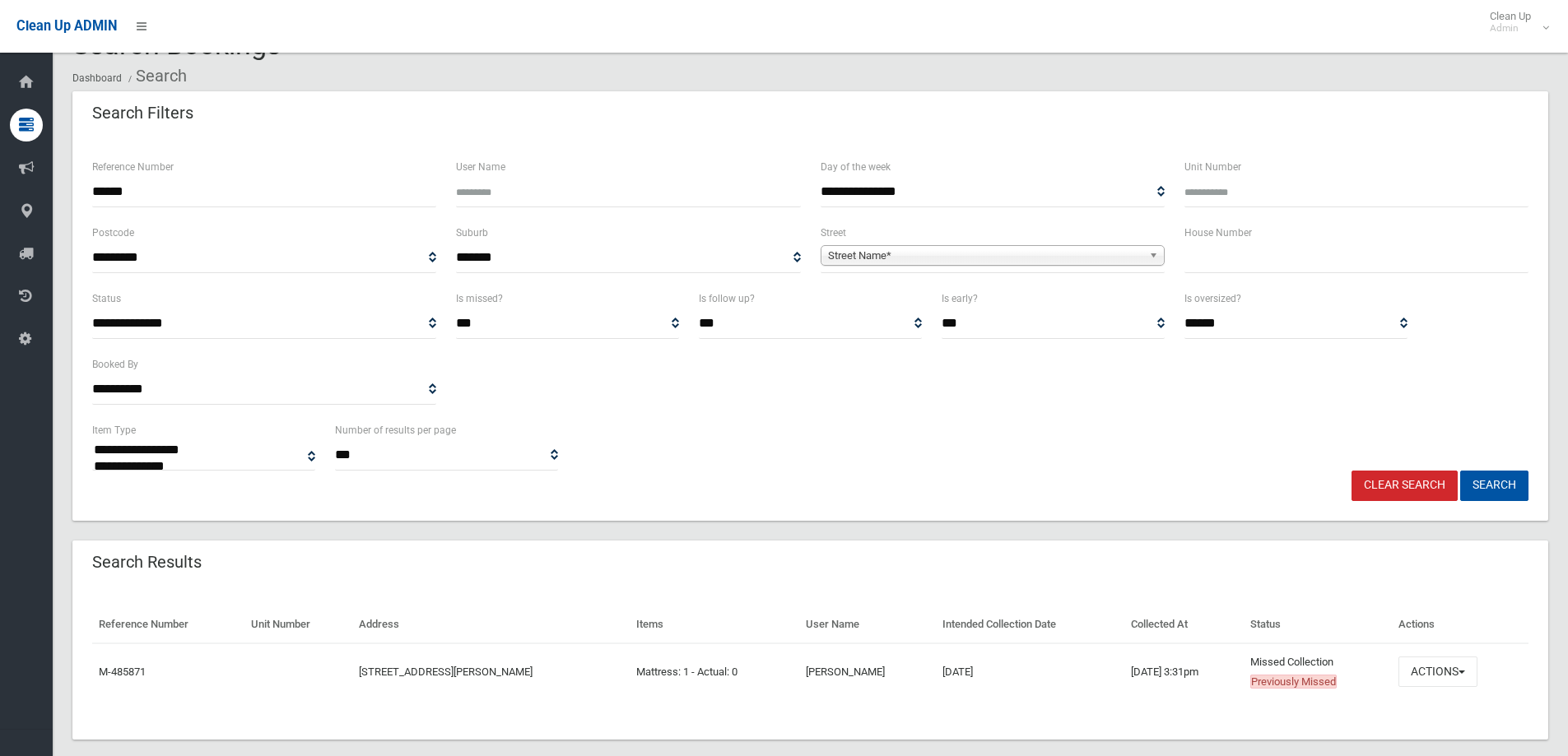
scroll to position [66, 0]
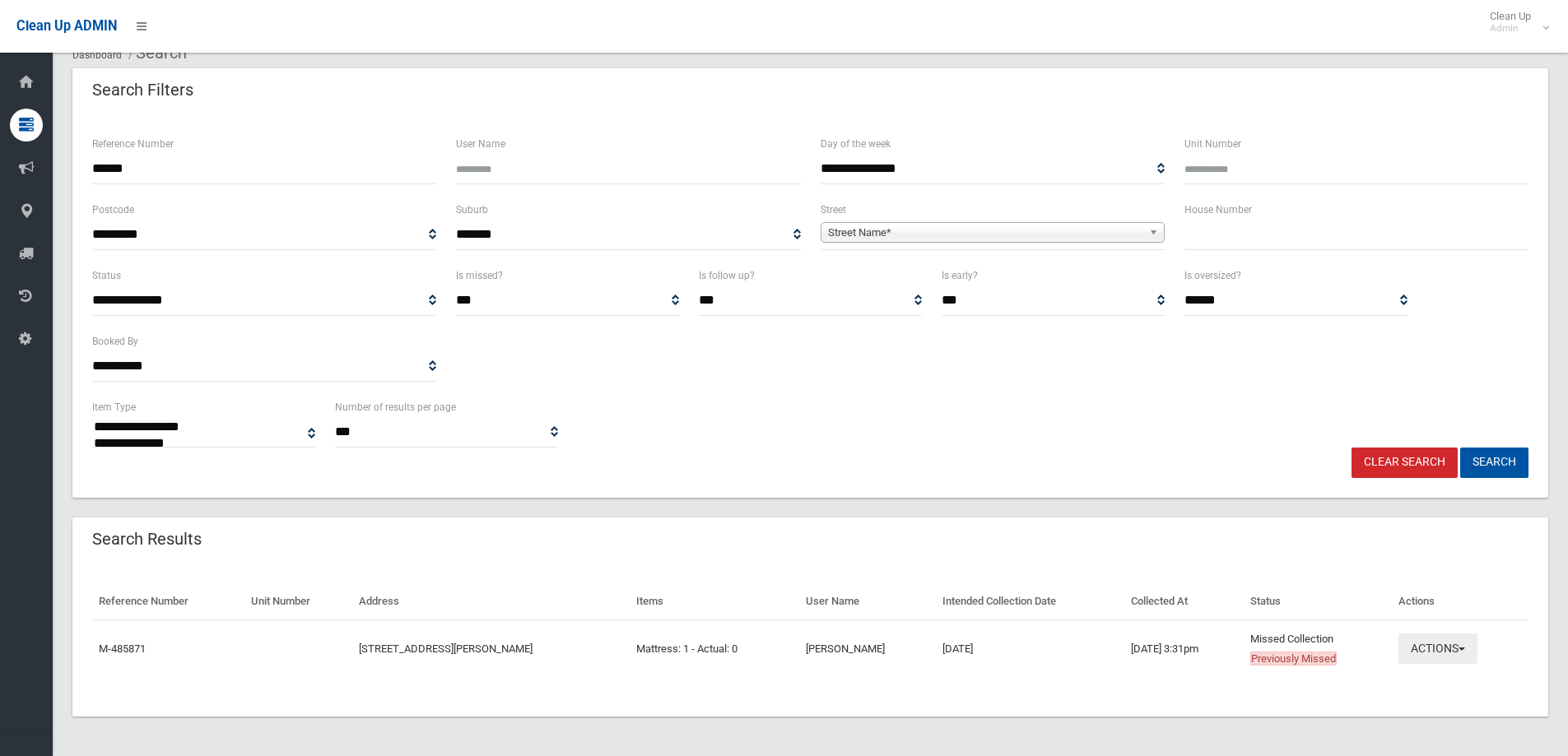
click at [1420, 658] on button "Actions" at bounding box center [1439, 649] width 79 height 31
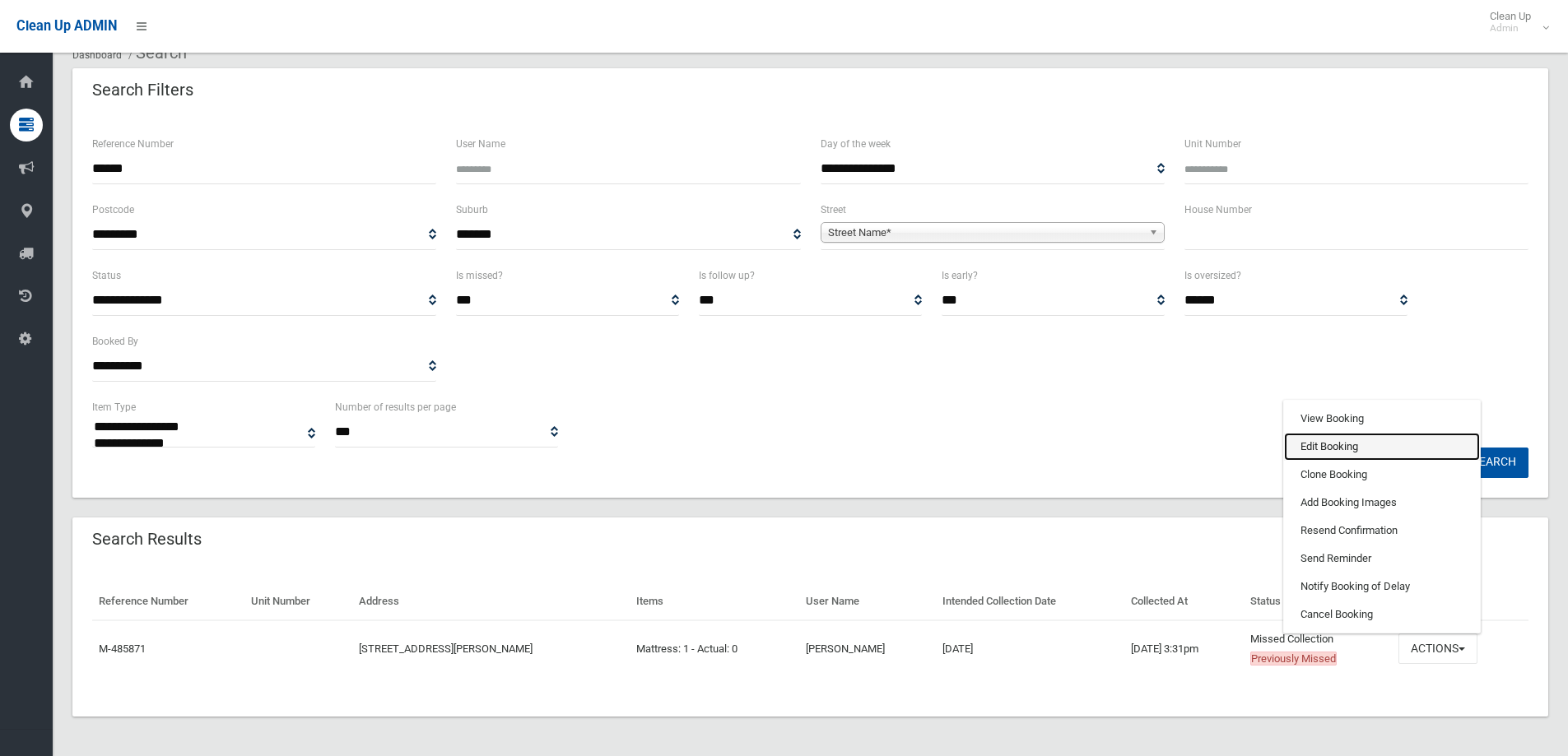
click at [1348, 453] on link "Edit Booking" at bounding box center [1382, 447] width 196 height 28
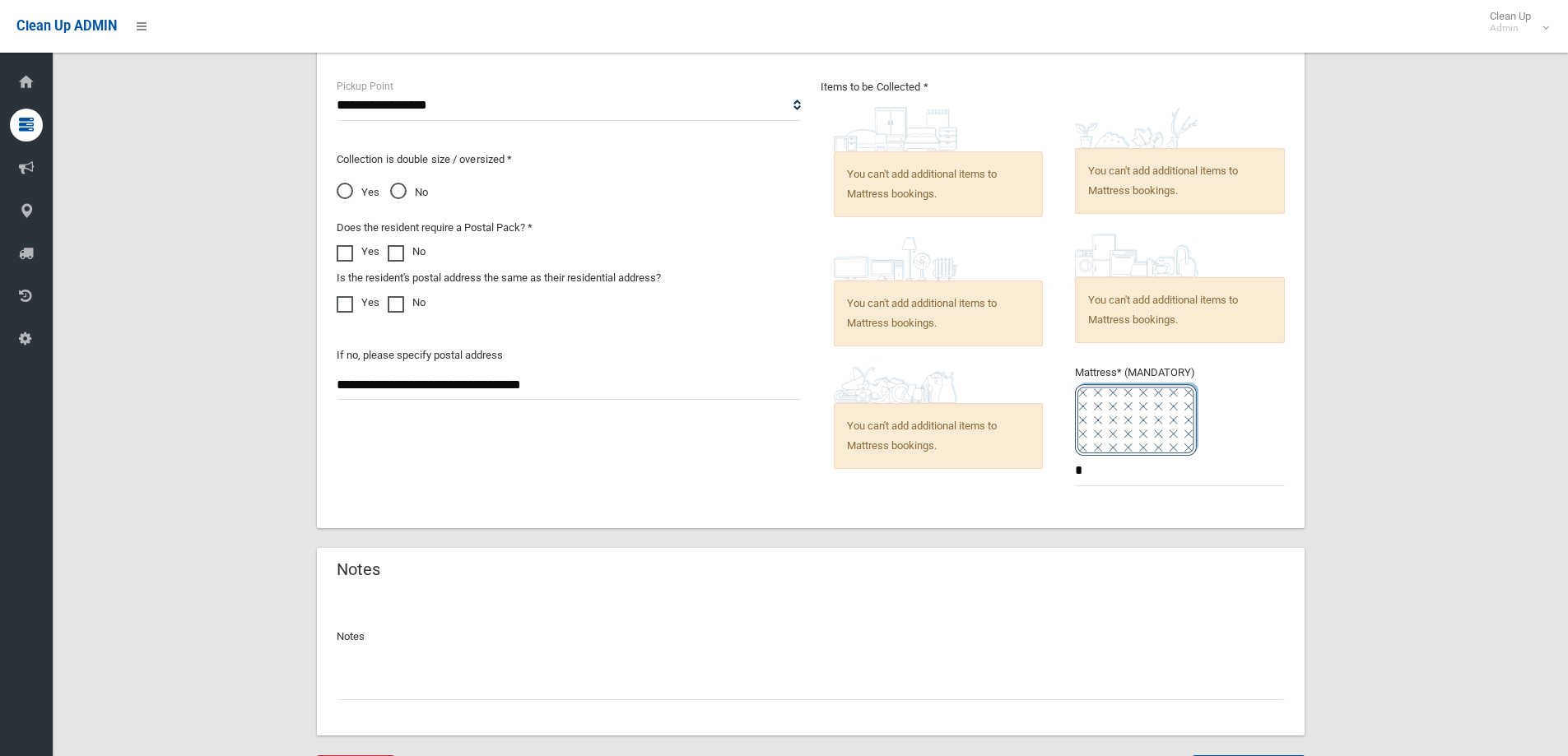
scroll to position [1215, 0]
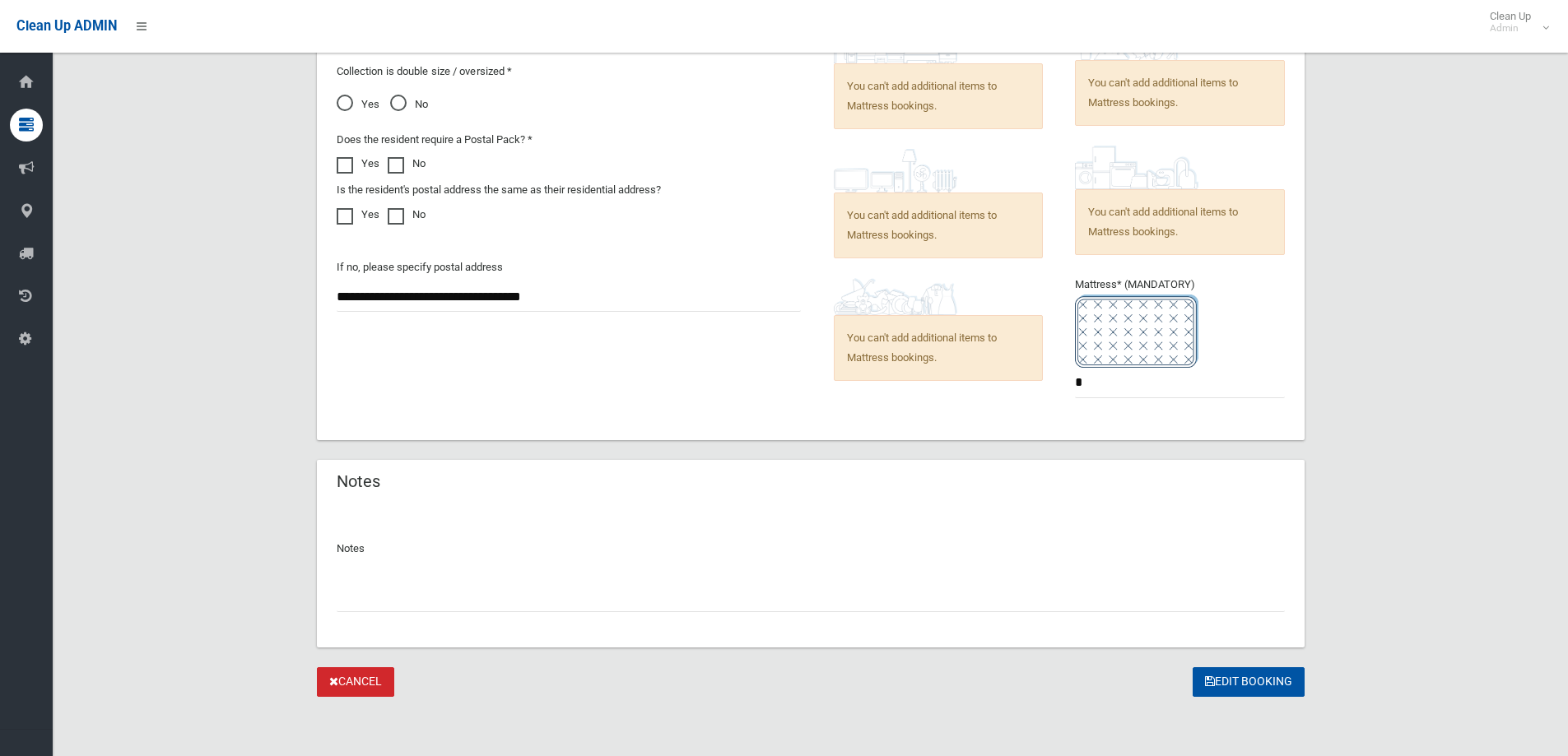
click at [526, 593] on input "text" at bounding box center [810, 597] width 949 height 31
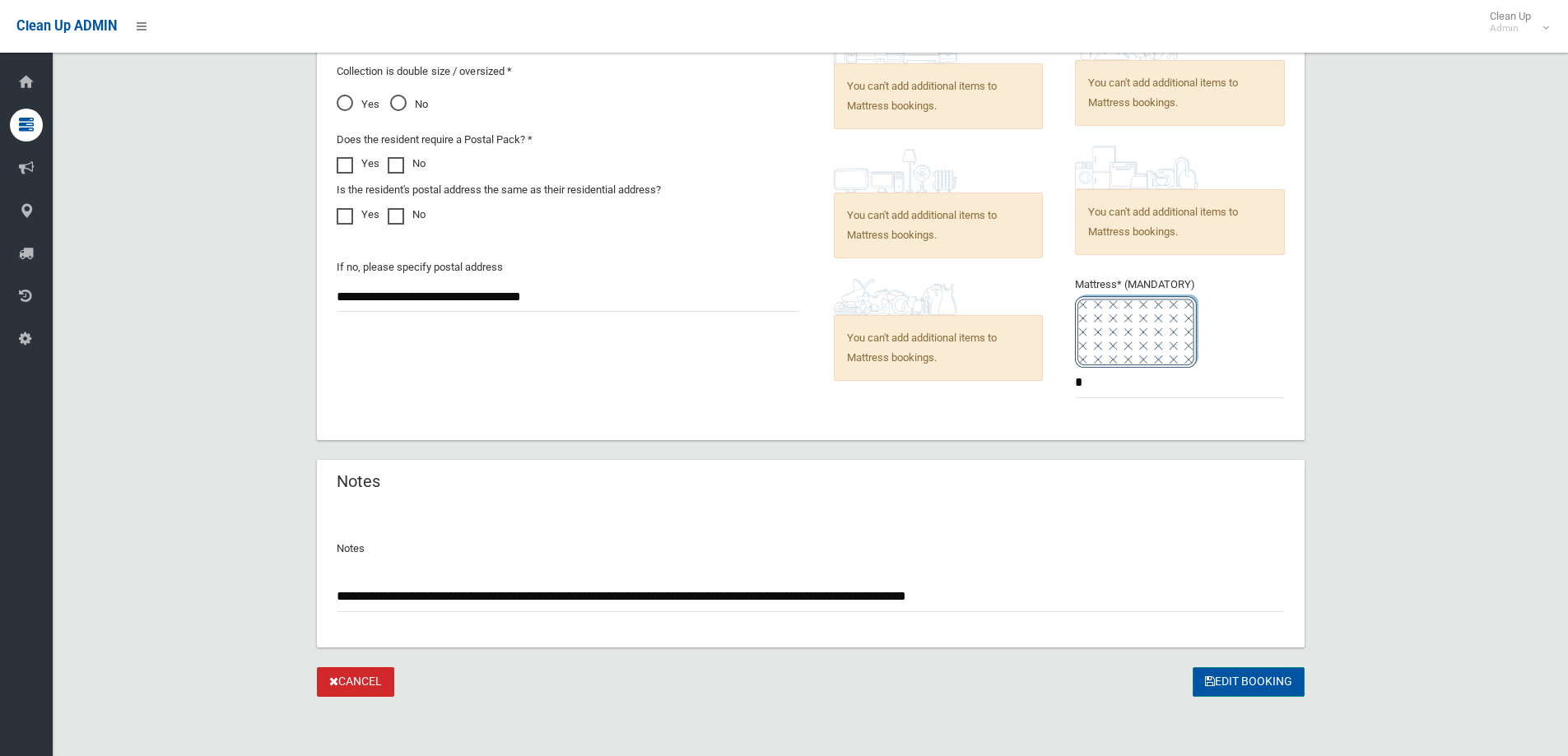
type input "**********"
click at [1291, 680] on button "Edit Booking" at bounding box center [1249, 683] width 112 height 31
